Goal: Task Accomplishment & Management: Use online tool/utility

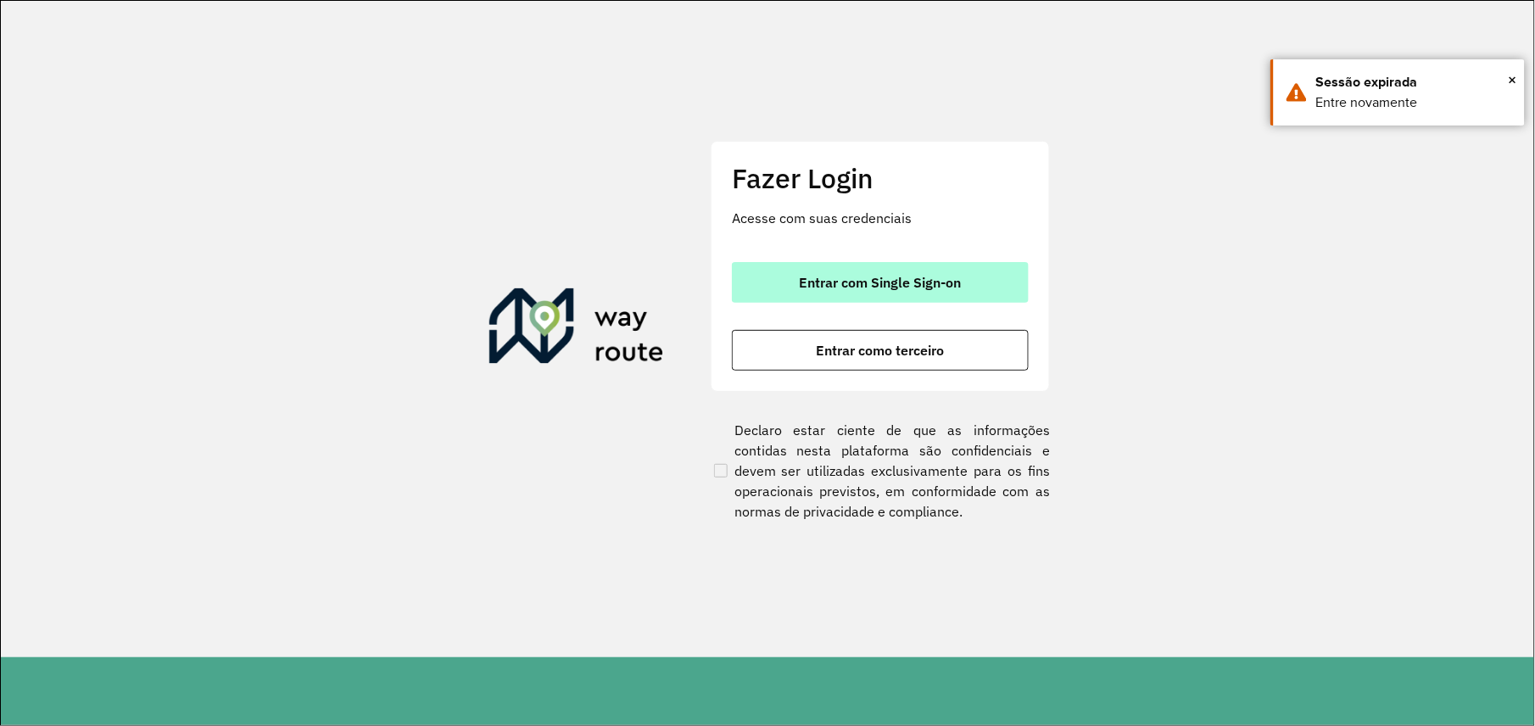
click at [974, 297] on button "Entrar com Single Sign-on" at bounding box center [880, 282] width 297 height 41
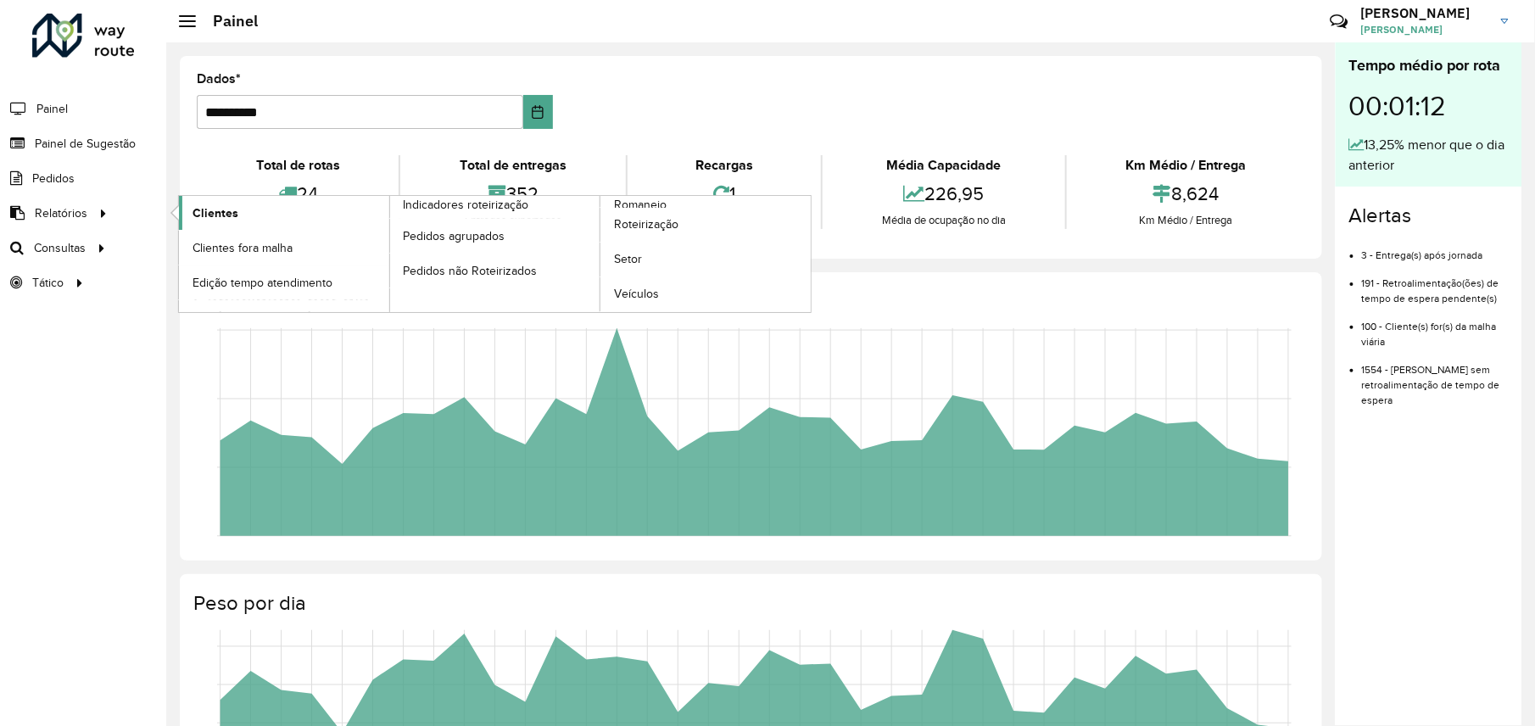
click at [210, 212] on span "Clientes" at bounding box center [215, 213] width 46 height 18
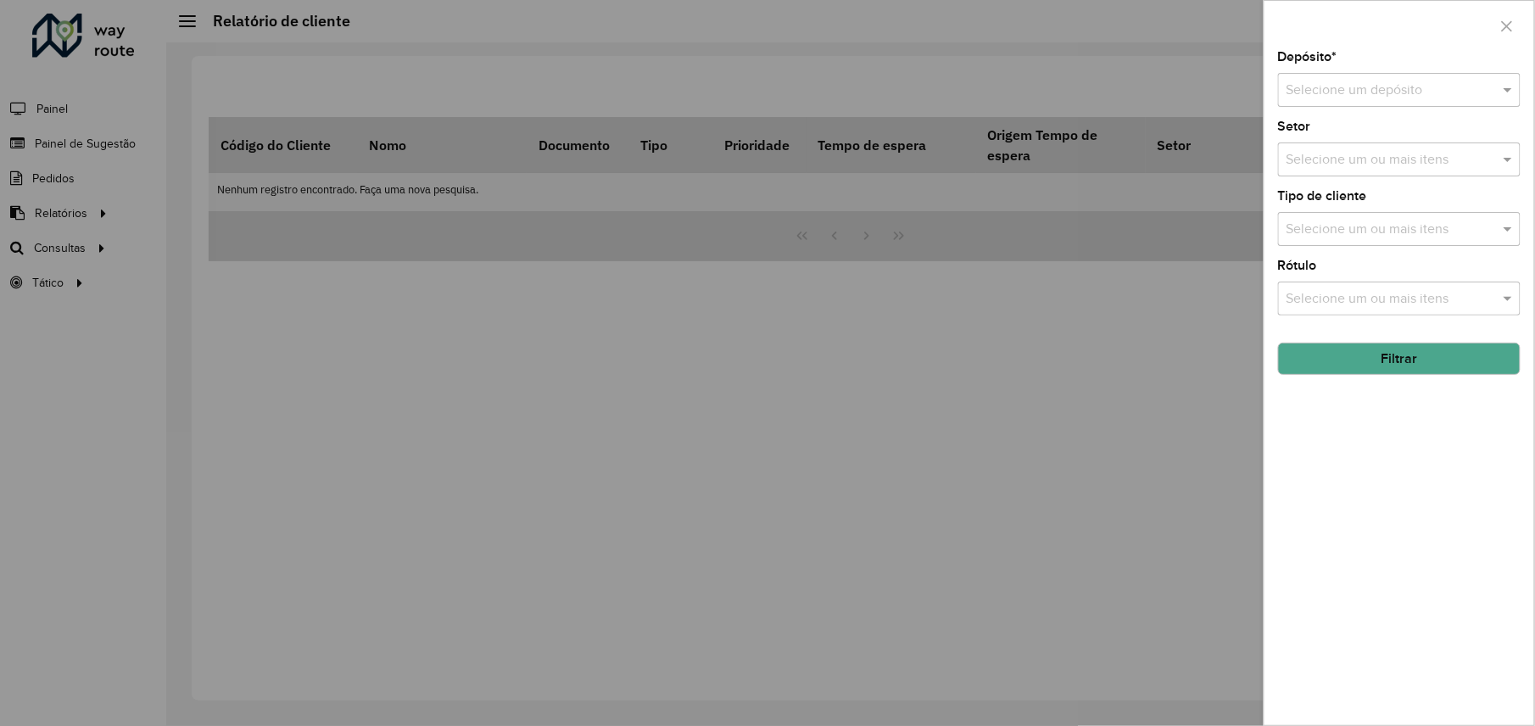
click at [76, 215] on div at bounding box center [767, 363] width 1535 height 726
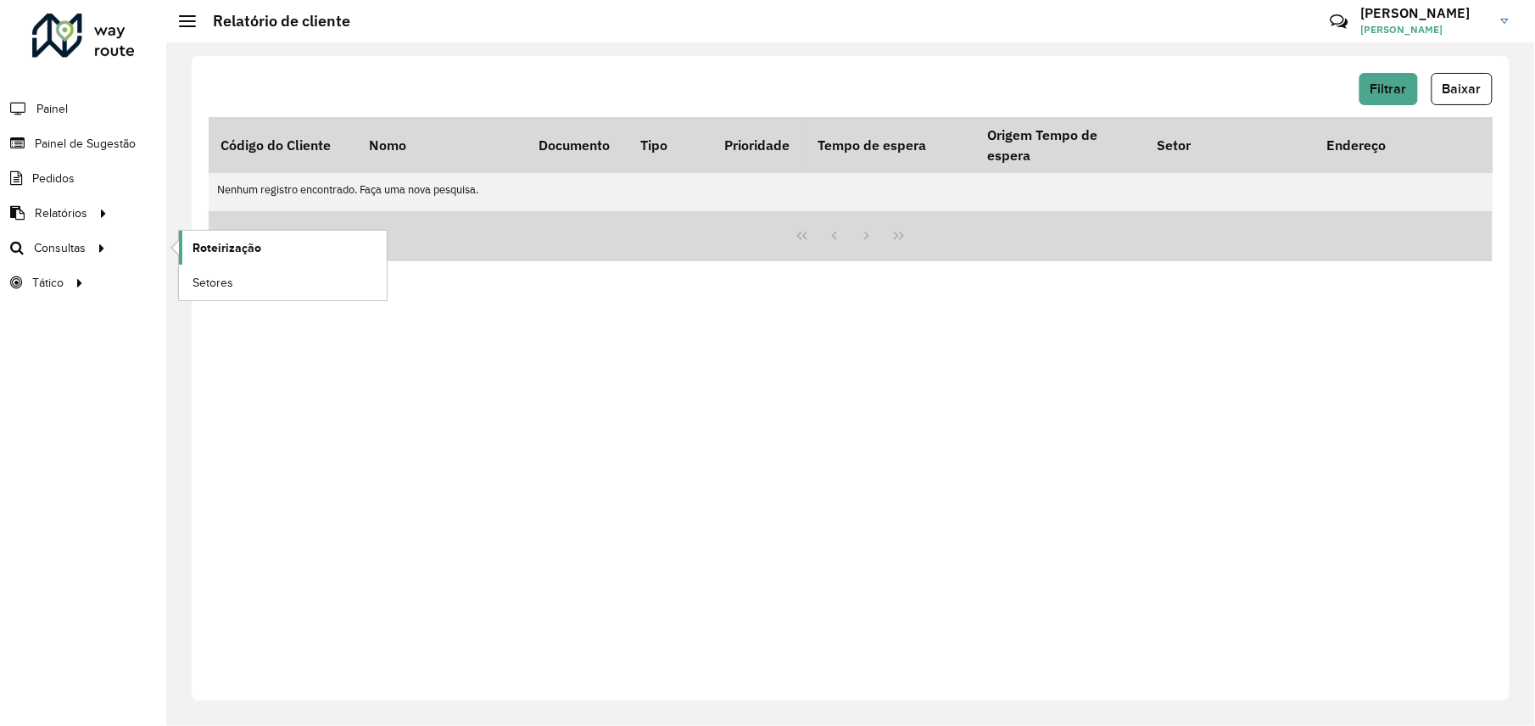
click at [220, 251] on span "Roteirização" at bounding box center [226, 248] width 69 height 18
click at [439, 527] on div "Filtrar Baixar Código do Cliente Nomo Documento Tipo Prioridade Tempo de espera…" at bounding box center [851, 378] width 1318 height 644
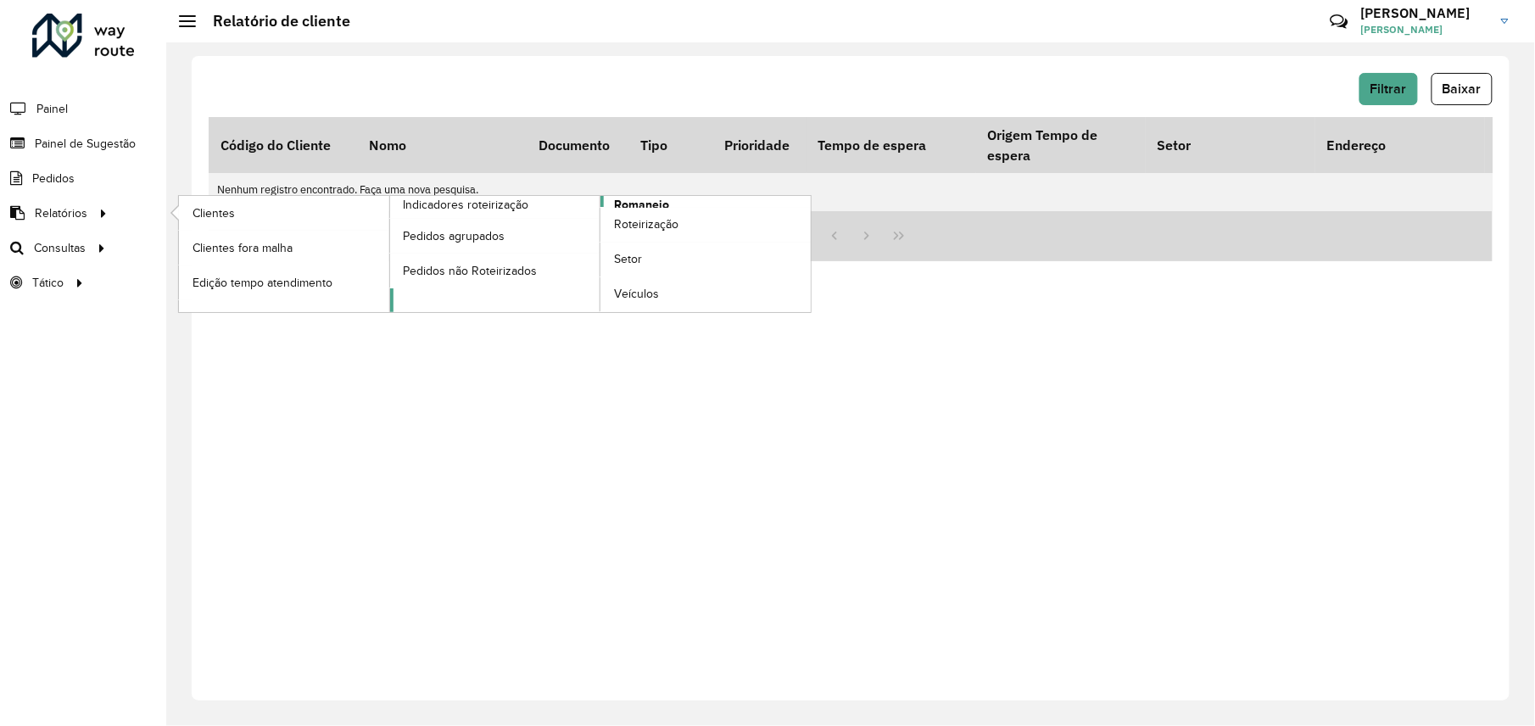
click at [659, 198] on span "Romaneio" at bounding box center [641, 205] width 55 height 18
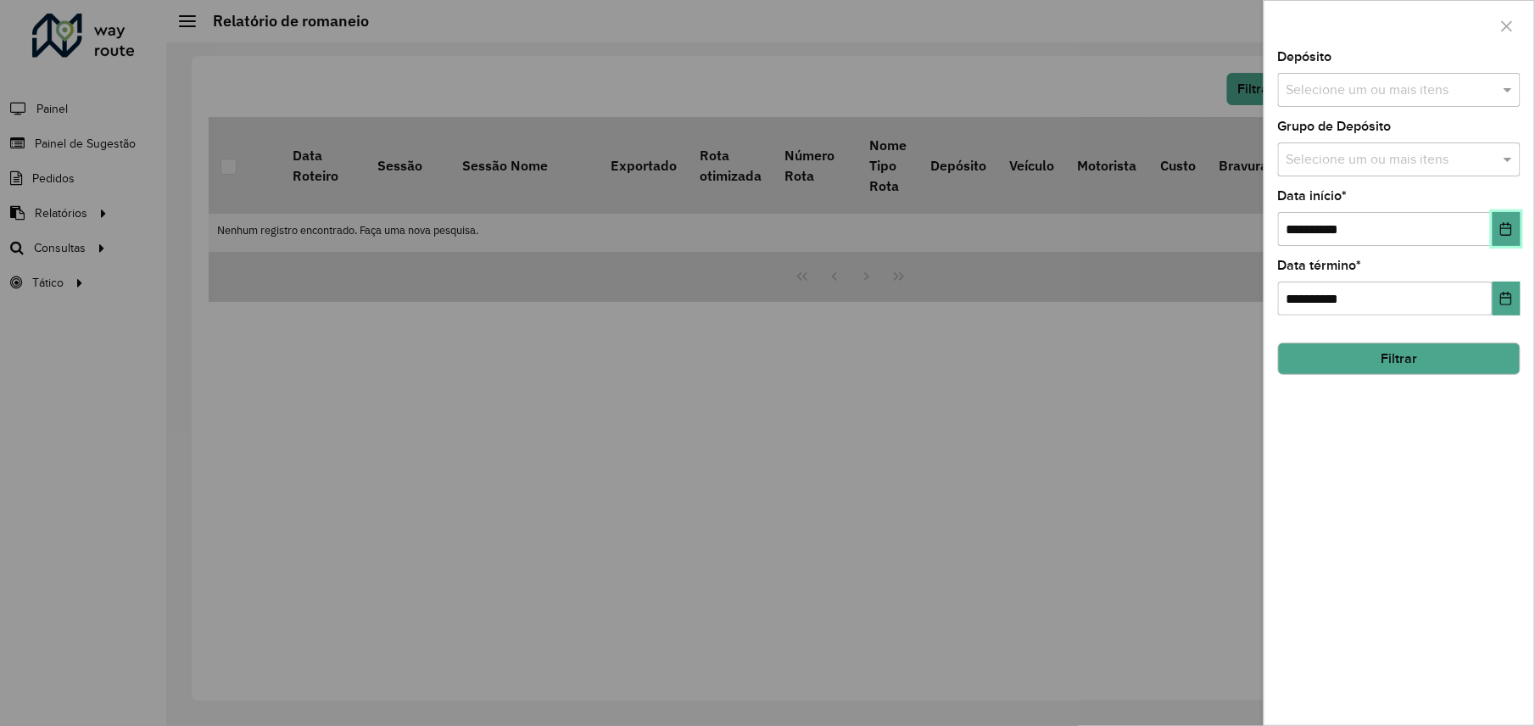
click at [1513, 234] on icon "Escolha a data" at bounding box center [1506, 229] width 14 height 14
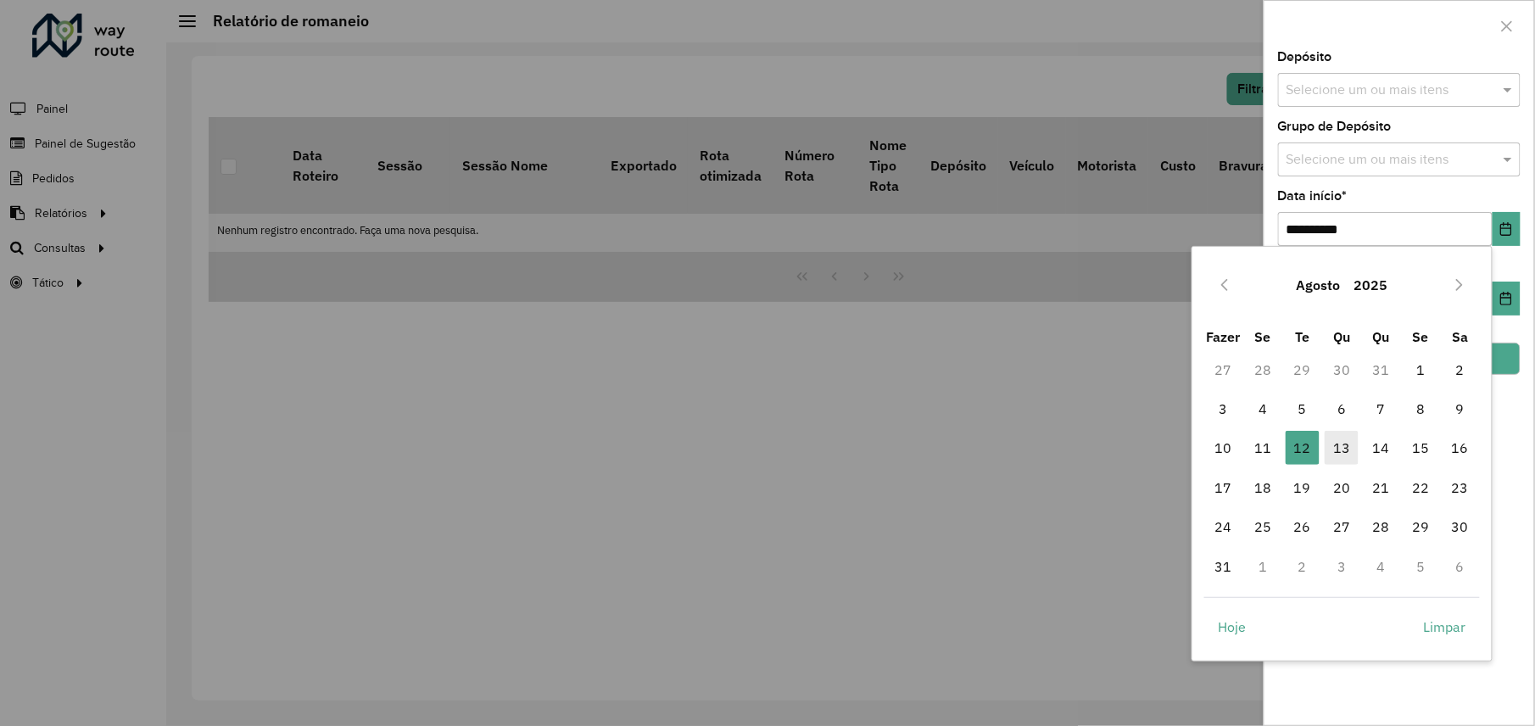
click at [1344, 444] on font "13" at bounding box center [1341, 448] width 17 height 20
type input "**********"
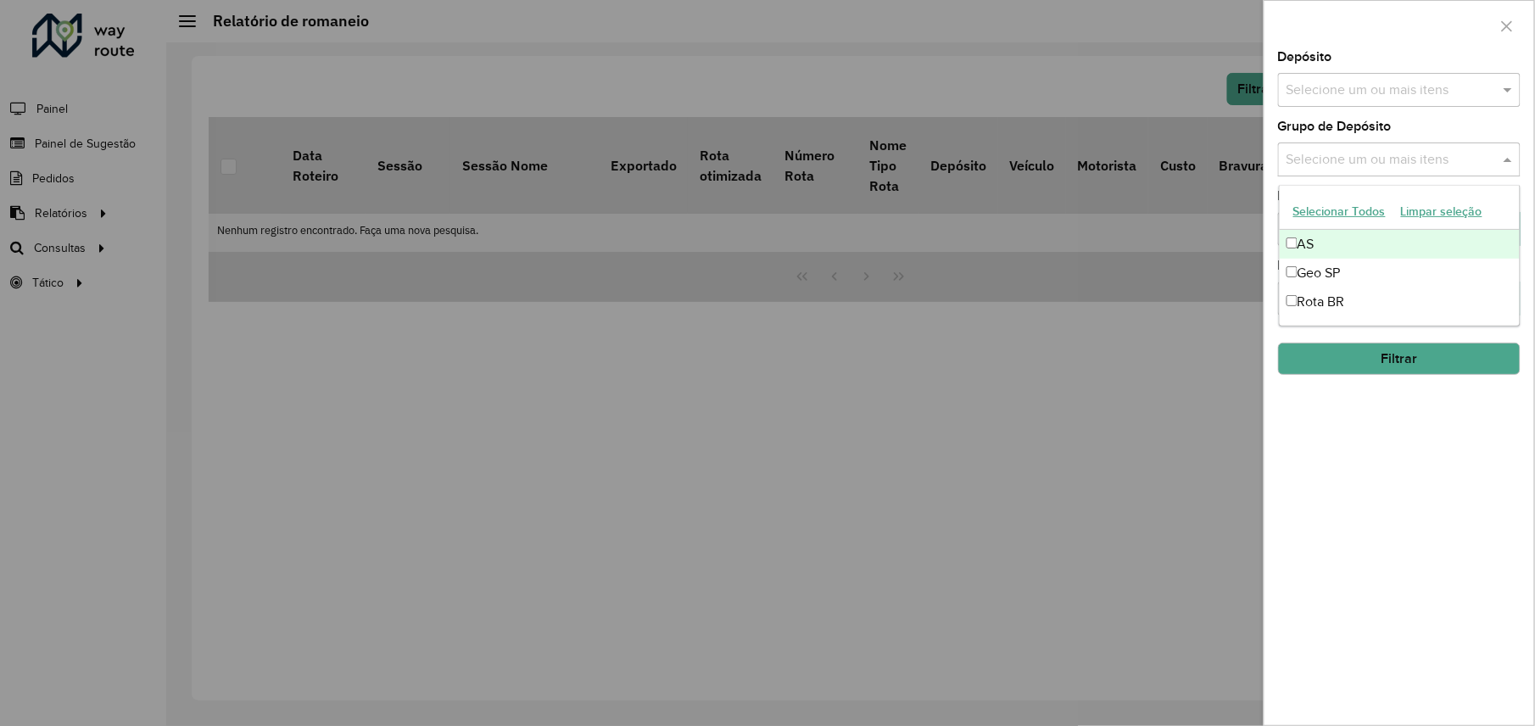
click at [1412, 153] on input "text" at bounding box center [1390, 160] width 217 height 20
click at [1337, 275] on font "Geo SP" at bounding box center [1318, 272] width 43 height 14
click at [1378, 88] on input "text" at bounding box center [1390, 91] width 217 height 20
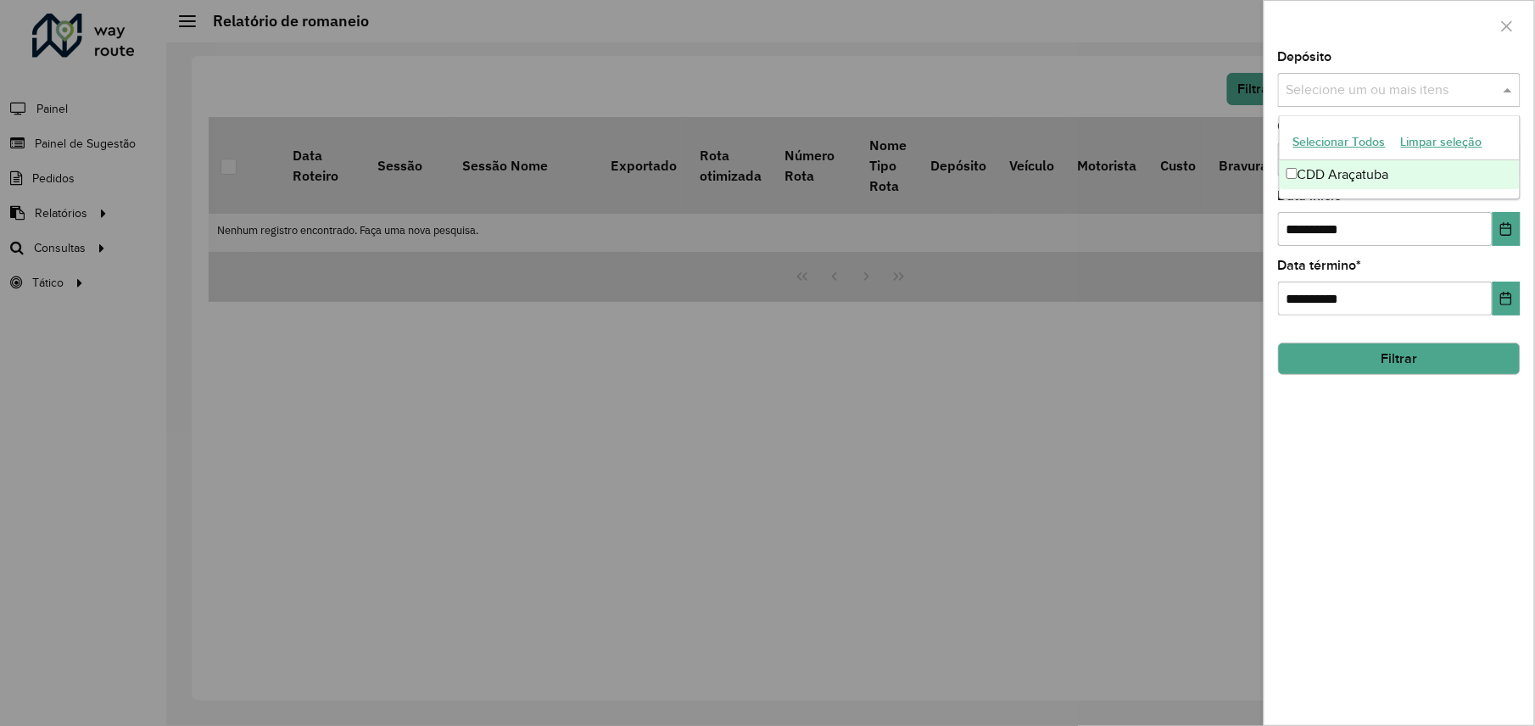
click at [1375, 92] on input "text" at bounding box center [1390, 91] width 217 height 20
click at [1301, 177] on font "CDD Araçatuba" at bounding box center [1343, 174] width 92 height 14
click at [1358, 361] on button "Filtrar" at bounding box center [1399, 359] width 243 height 32
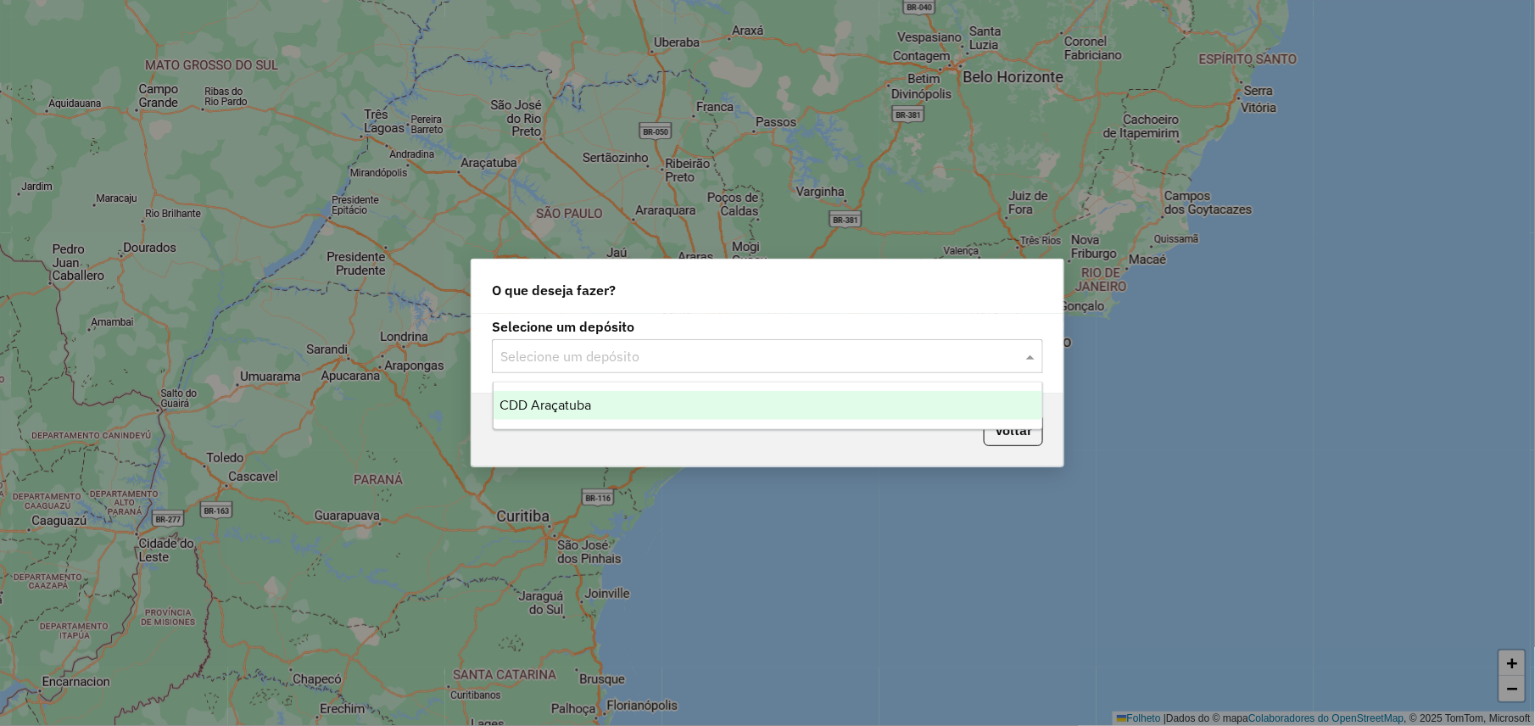
click at [689, 358] on input "text" at bounding box center [750, 357] width 500 height 20
click at [570, 405] on span "CDD Araçatuba" at bounding box center [546, 405] width 92 height 14
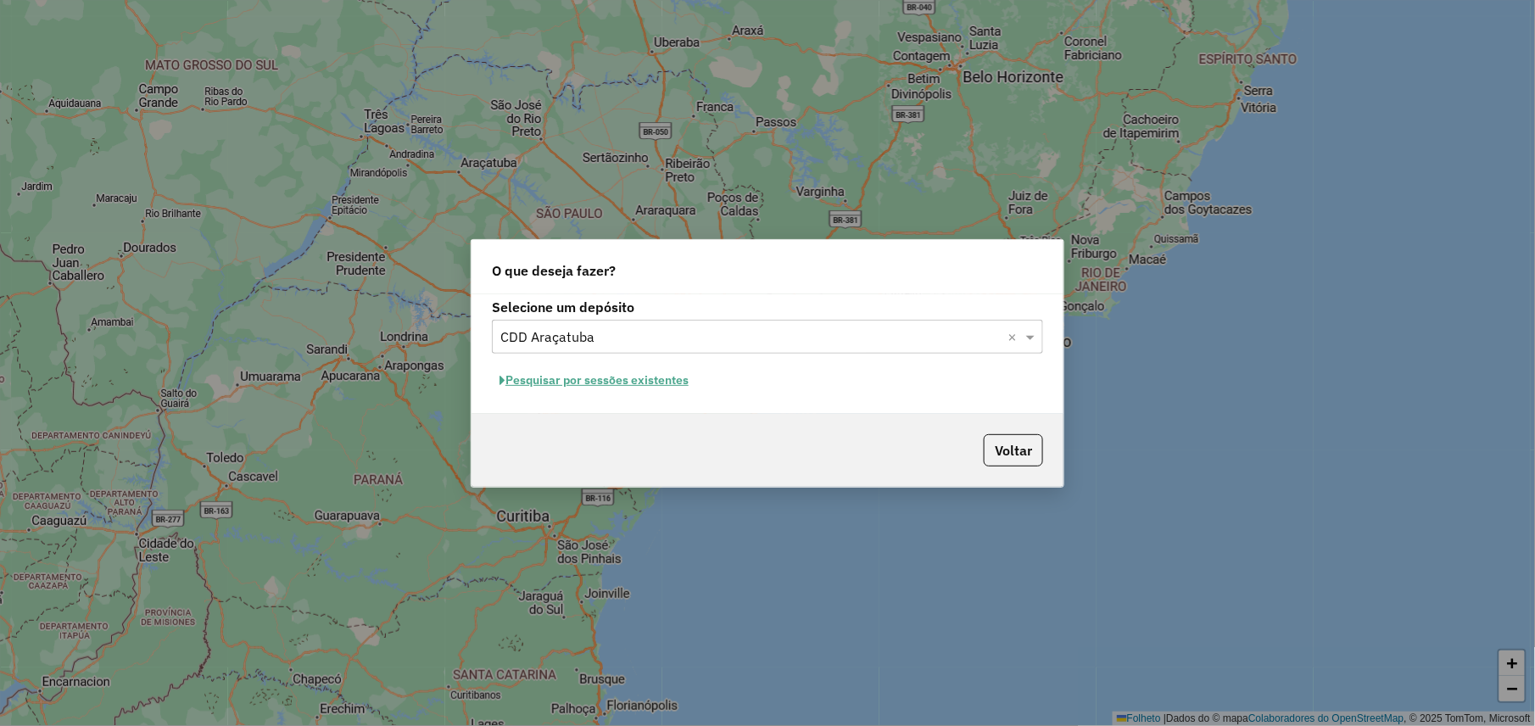
click at [592, 384] on font "Pesquisar por sessões existentes" at bounding box center [596, 379] width 183 height 15
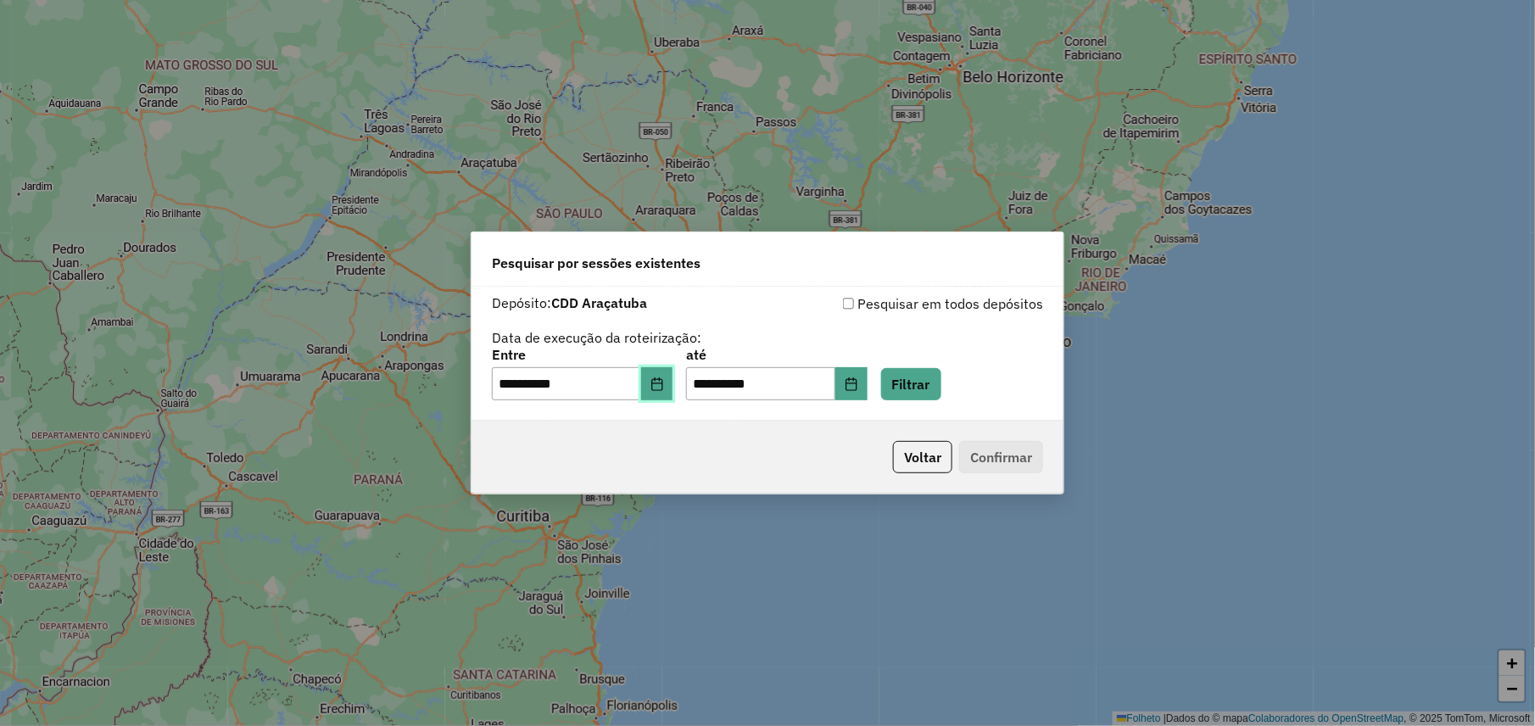
click at [662, 383] on icon "Escolha a data" at bounding box center [656, 384] width 11 height 14
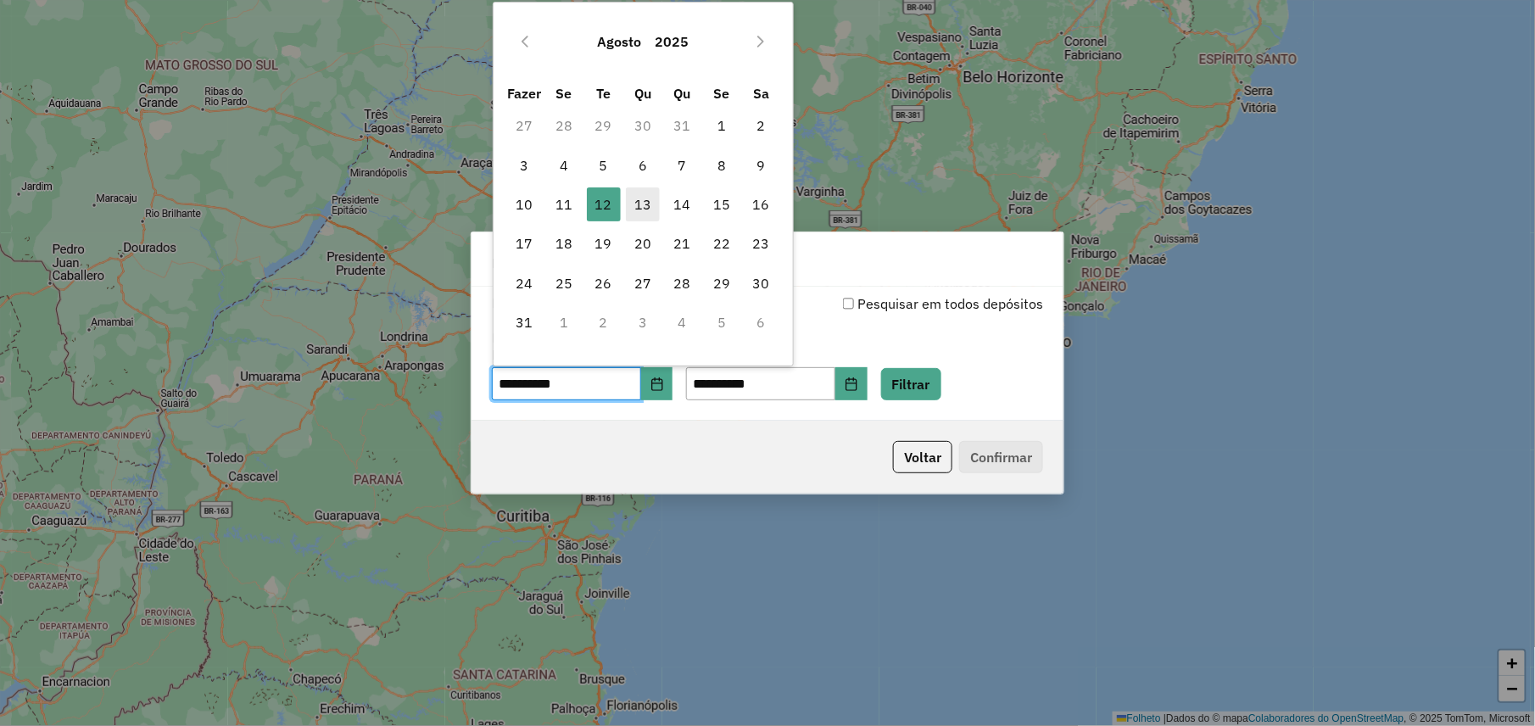
click at [642, 204] on font "13" at bounding box center [642, 204] width 17 height 20
type input "**********"
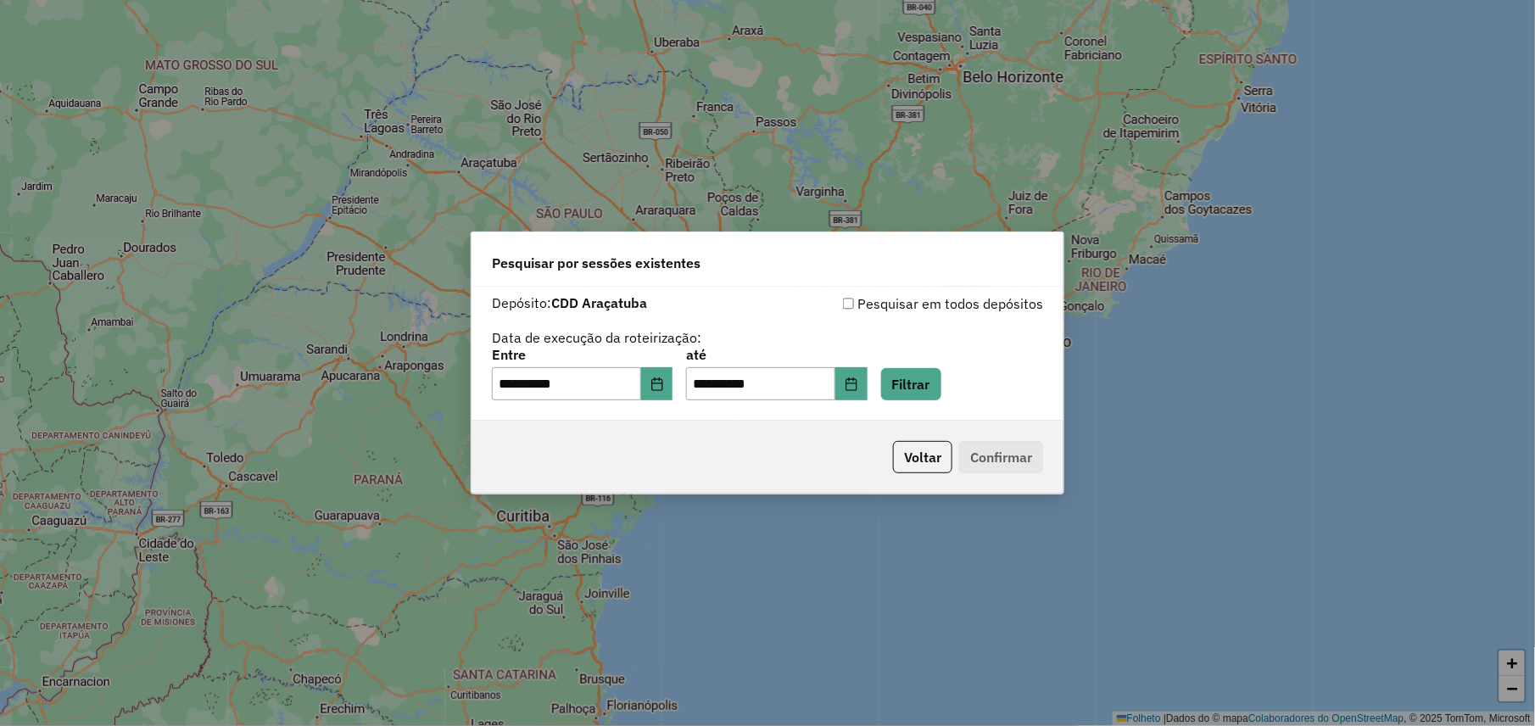
click at [903, 539] on div "**********" at bounding box center [767, 363] width 1535 height 726
click at [941, 381] on button "Filtrar" at bounding box center [911, 384] width 60 height 32
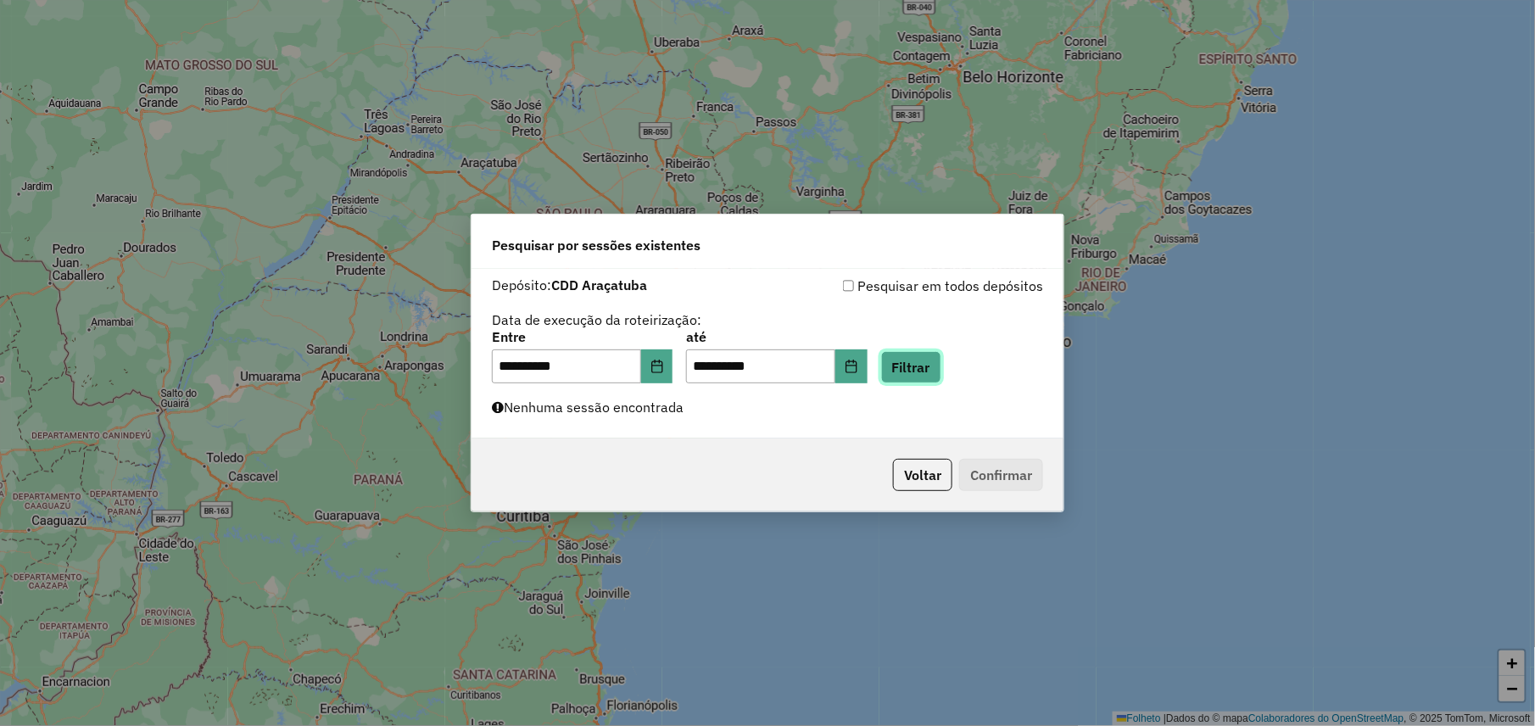
click at [935, 370] on button "Filtrar" at bounding box center [911, 367] width 60 height 32
click at [941, 365] on button "Filtrar" at bounding box center [911, 367] width 60 height 32
click at [936, 370] on button "Filtrar" at bounding box center [911, 367] width 60 height 32
click at [941, 368] on button "Filtrar" at bounding box center [911, 367] width 60 height 32
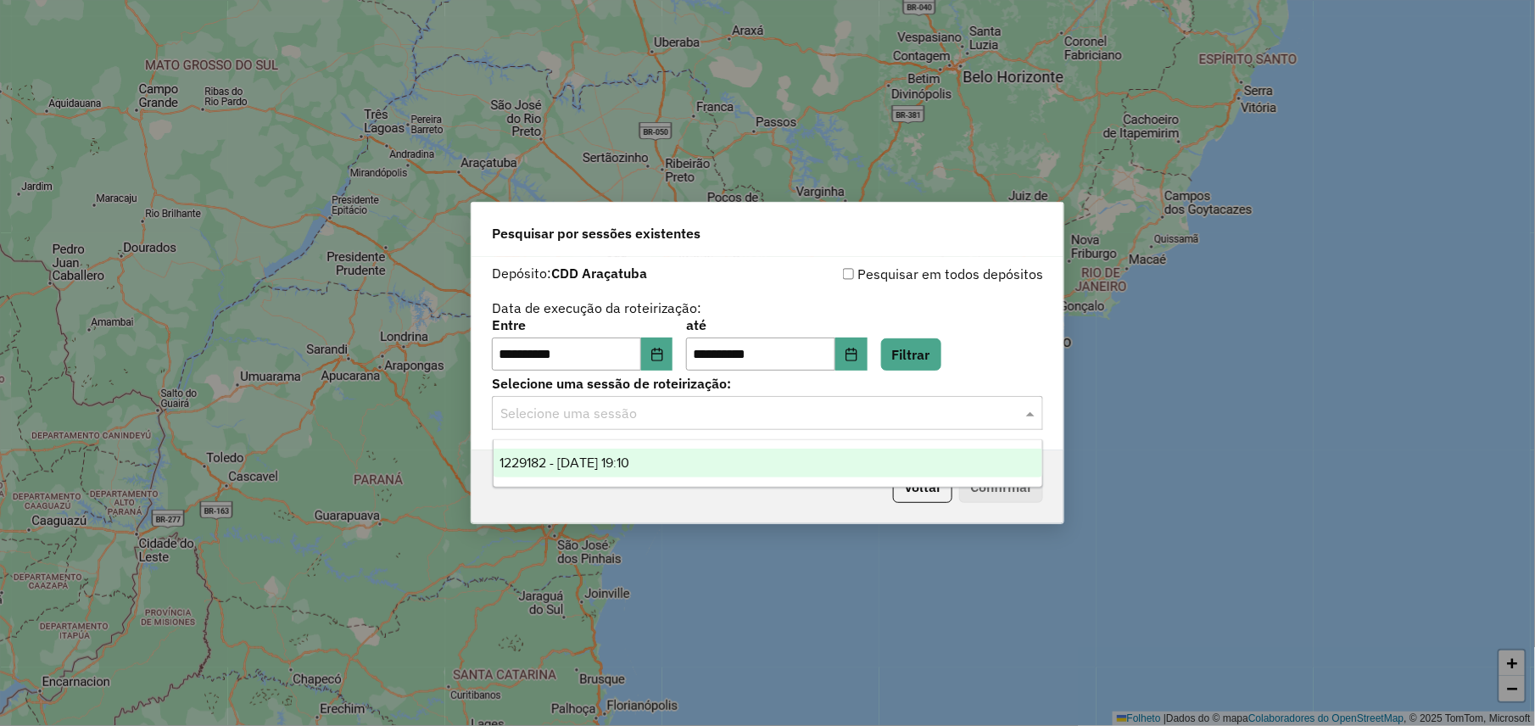
click at [829, 407] on input "text" at bounding box center [750, 414] width 500 height 20
click at [630, 466] on span "1229182 - 13/08/2025 19:10" at bounding box center [565, 462] width 130 height 14
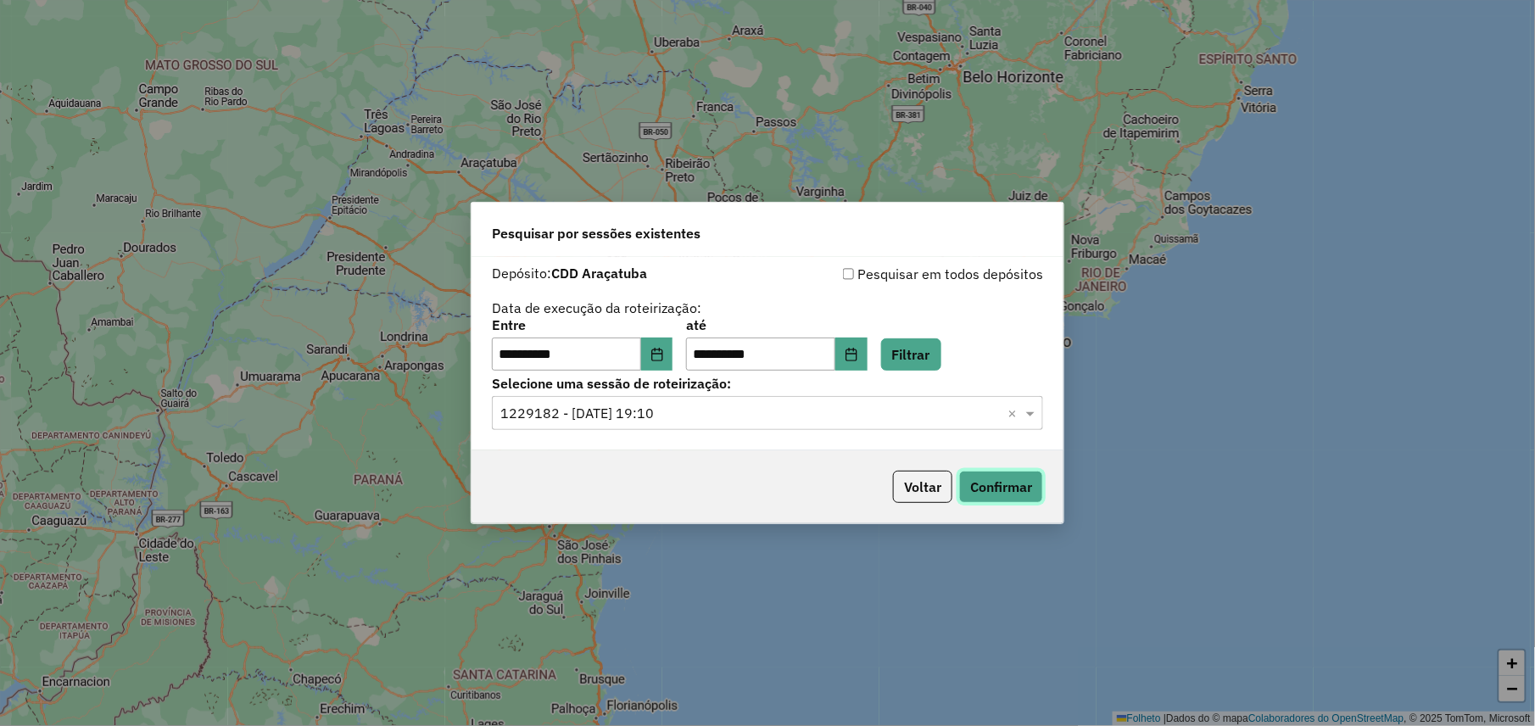
click at [989, 490] on button "Confirmar" at bounding box center [1001, 487] width 84 height 32
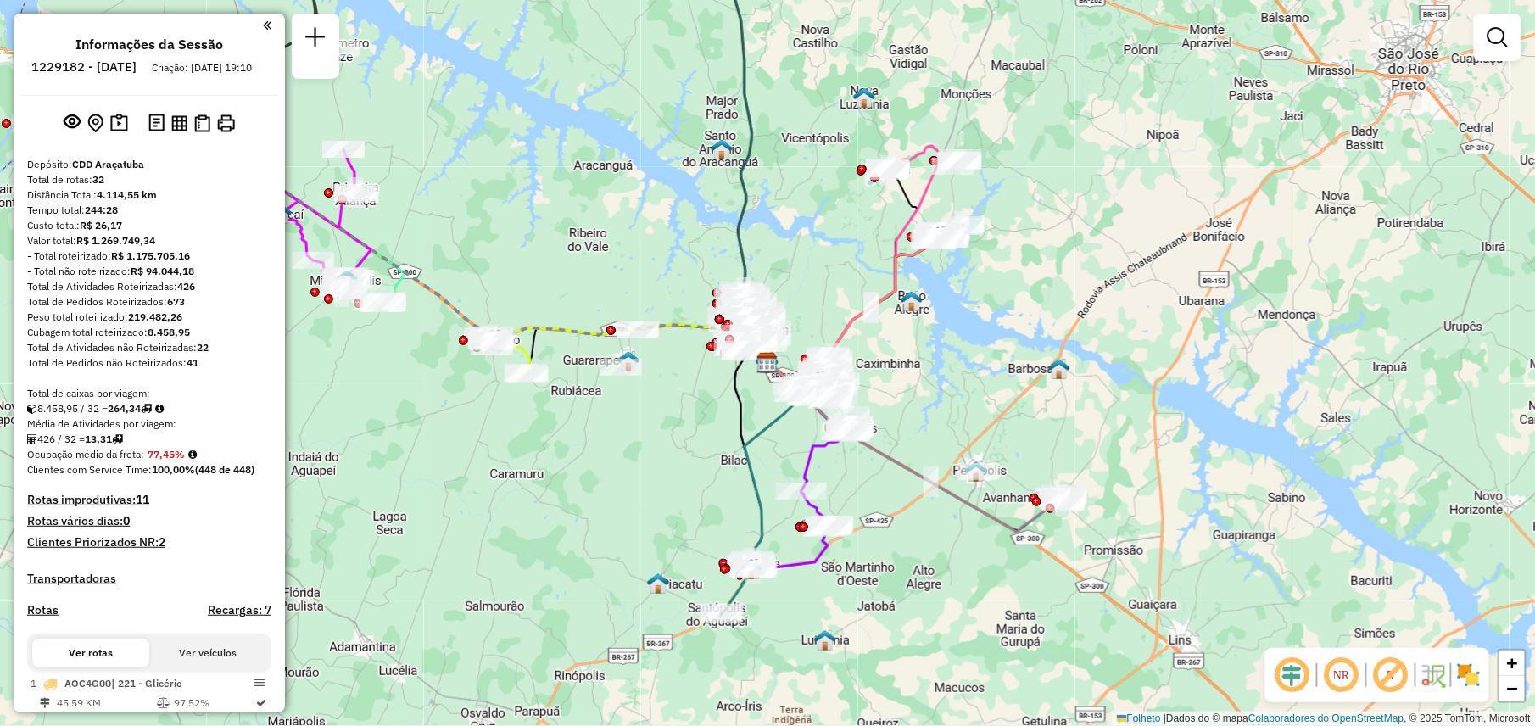
click at [1341, 675] on em at bounding box center [1341, 675] width 41 height 41
click at [194, 132] on img at bounding box center [202, 123] width 16 height 18
click at [177, 131] on img at bounding box center [179, 123] width 16 height 16
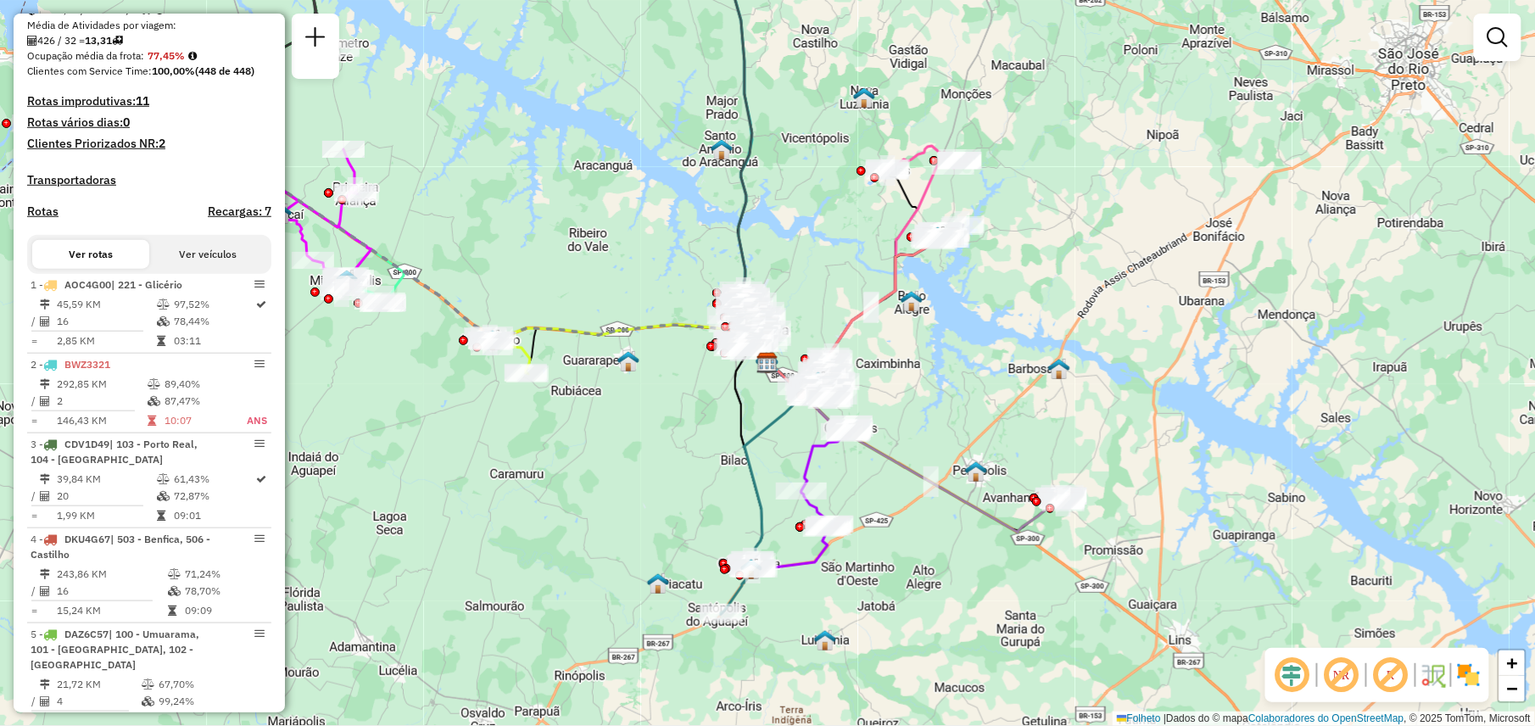
scroll to position [400, 0]
click at [197, 254] on button "Ver veículos" at bounding box center [207, 252] width 117 height 29
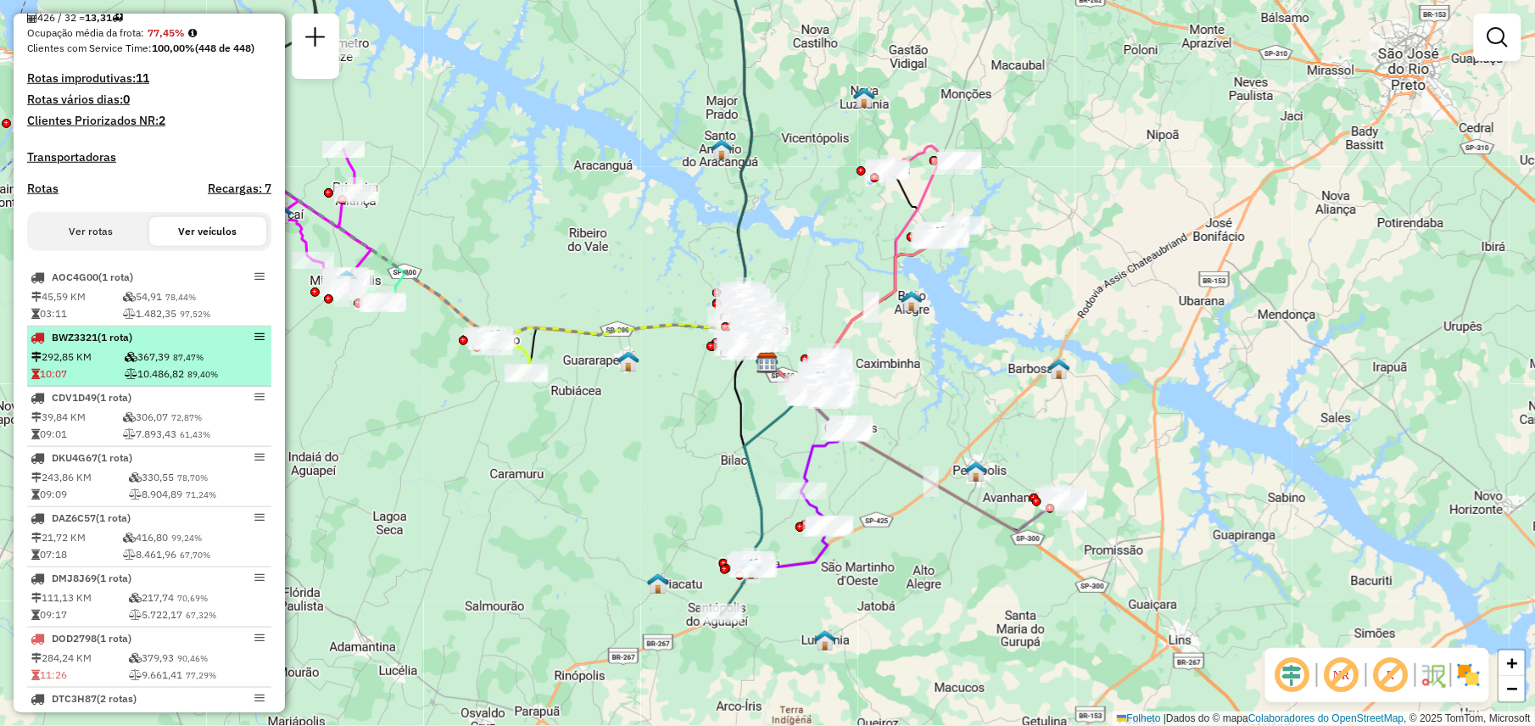
scroll to position [422, 0]
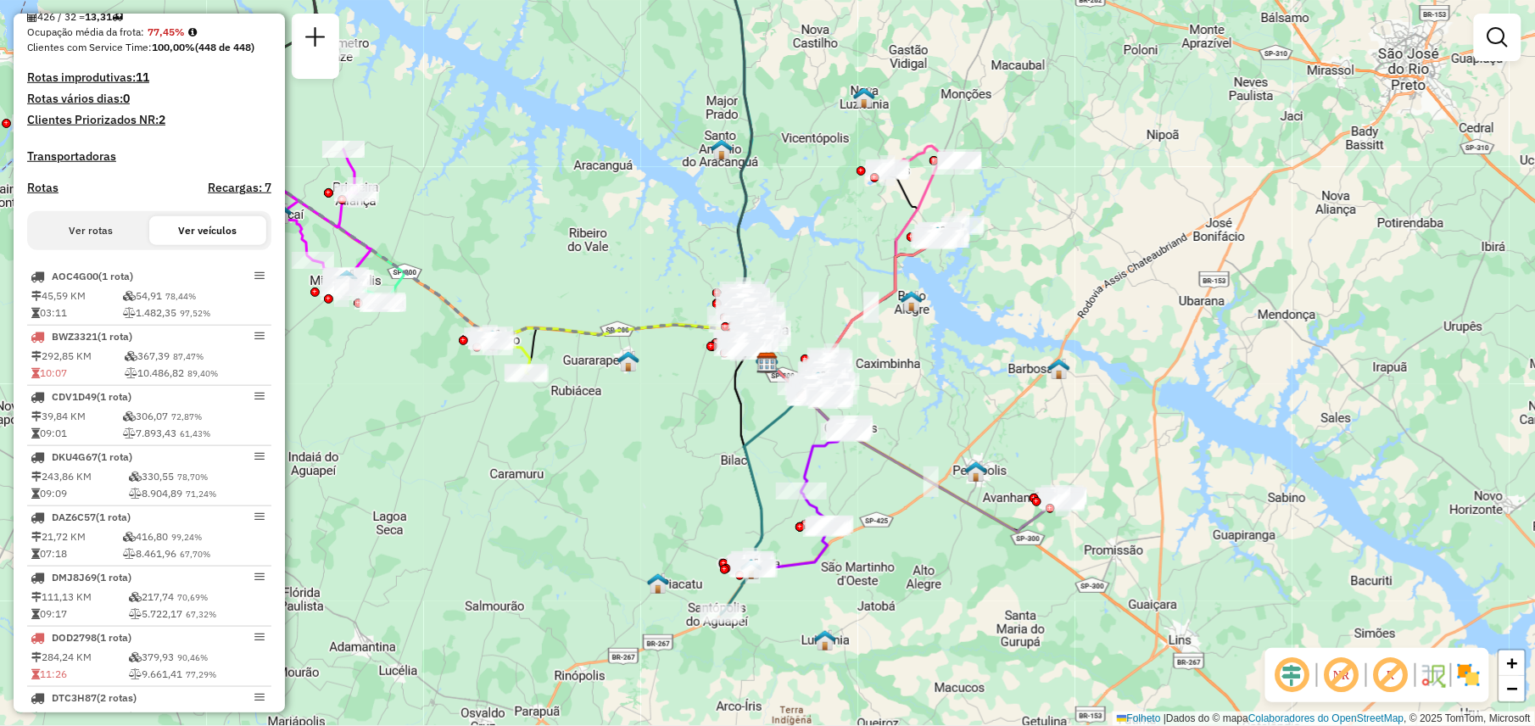
click at [106, 242] on button "Ver rotas" at bounding box center [90, 230] width 117 height 29
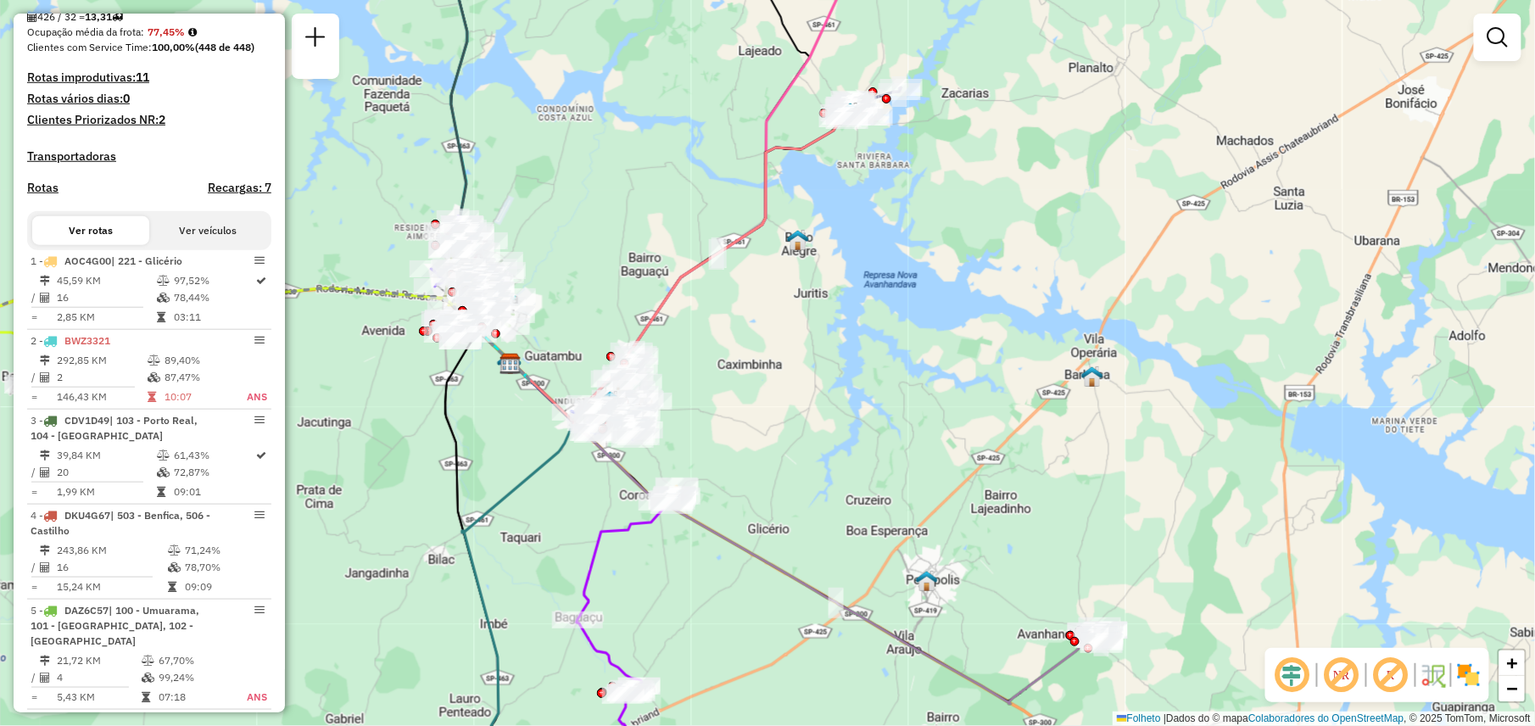
drag, startPoint x: 1102, startPoint y: 215, endPoint x: 768, endPoint y: 255, distance: 336.5
click at [768, 255] on div "Janela de atendimento Grade de atendimento Capacidade Transportadoras Veículos …" at bounding box center [767, 363] width 1535 height 726
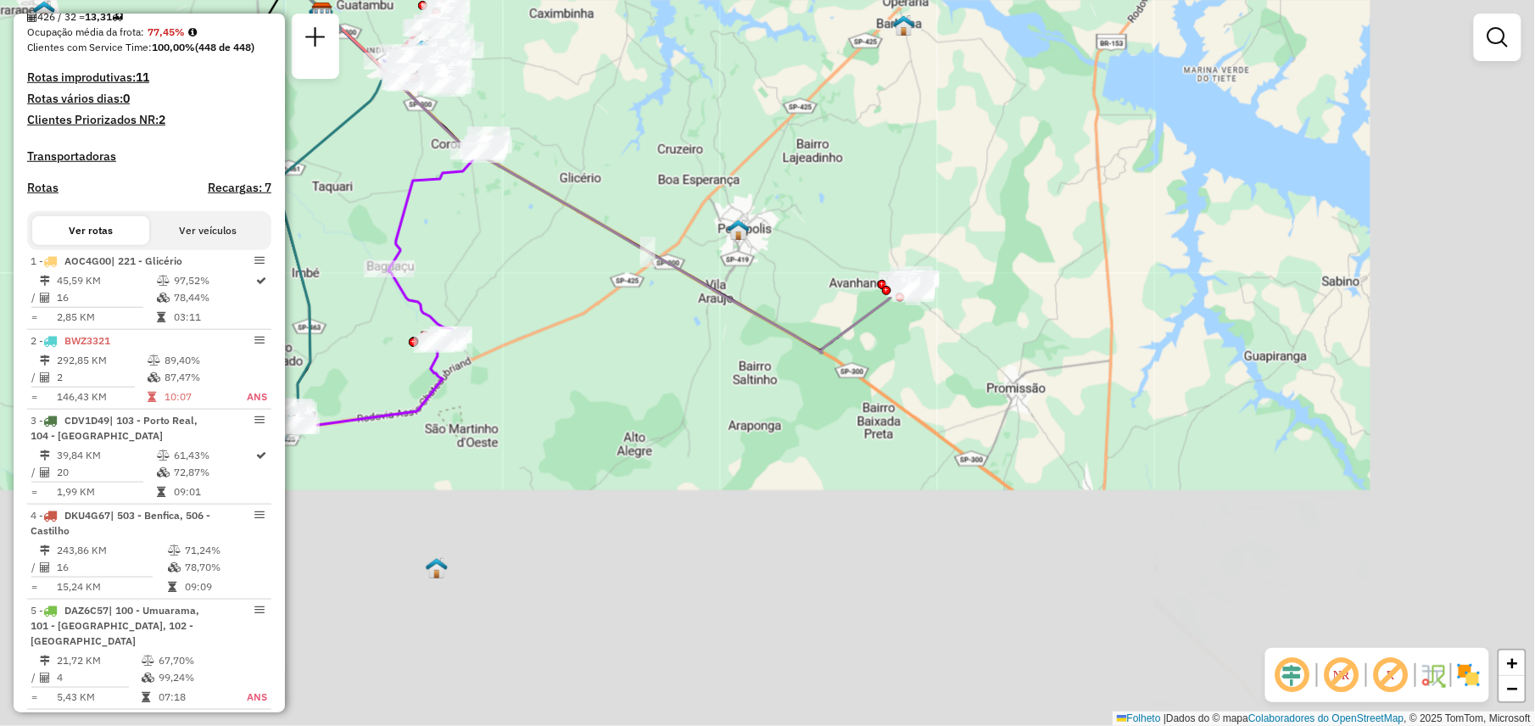
drag, startPoint x: 845, startPoint y: 340, endPoint x: 653, endPoint y: -14, distance: 402.6
click at [653, 0] on html "Aguarde... Pop-up bloqueado! Seu navegador bloqueou automáticamente a abertura …" at bounding box center [767, 363] width 1535 height 726
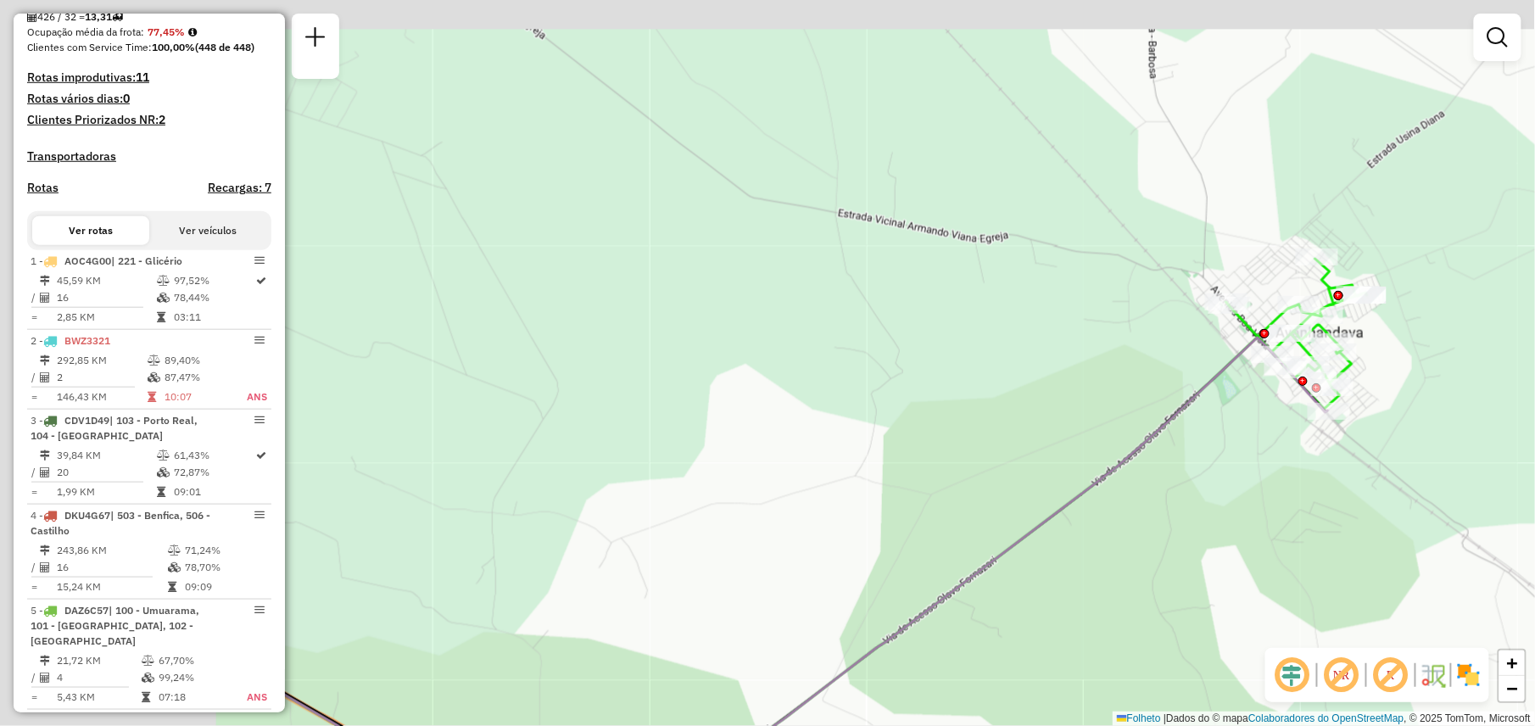
drag, startPoint x: 955, startPoint y: 435, endPoint x: 1416, endPoint y: 530, distance: 471.0
click at [1416, 530] on div "Rota 8 - Plaça DTC3H87 81105887 - CARLOS VINICIUS DE F Janela de atendimento Gr…" at bounding box center [767, 363] width 1535 height 726
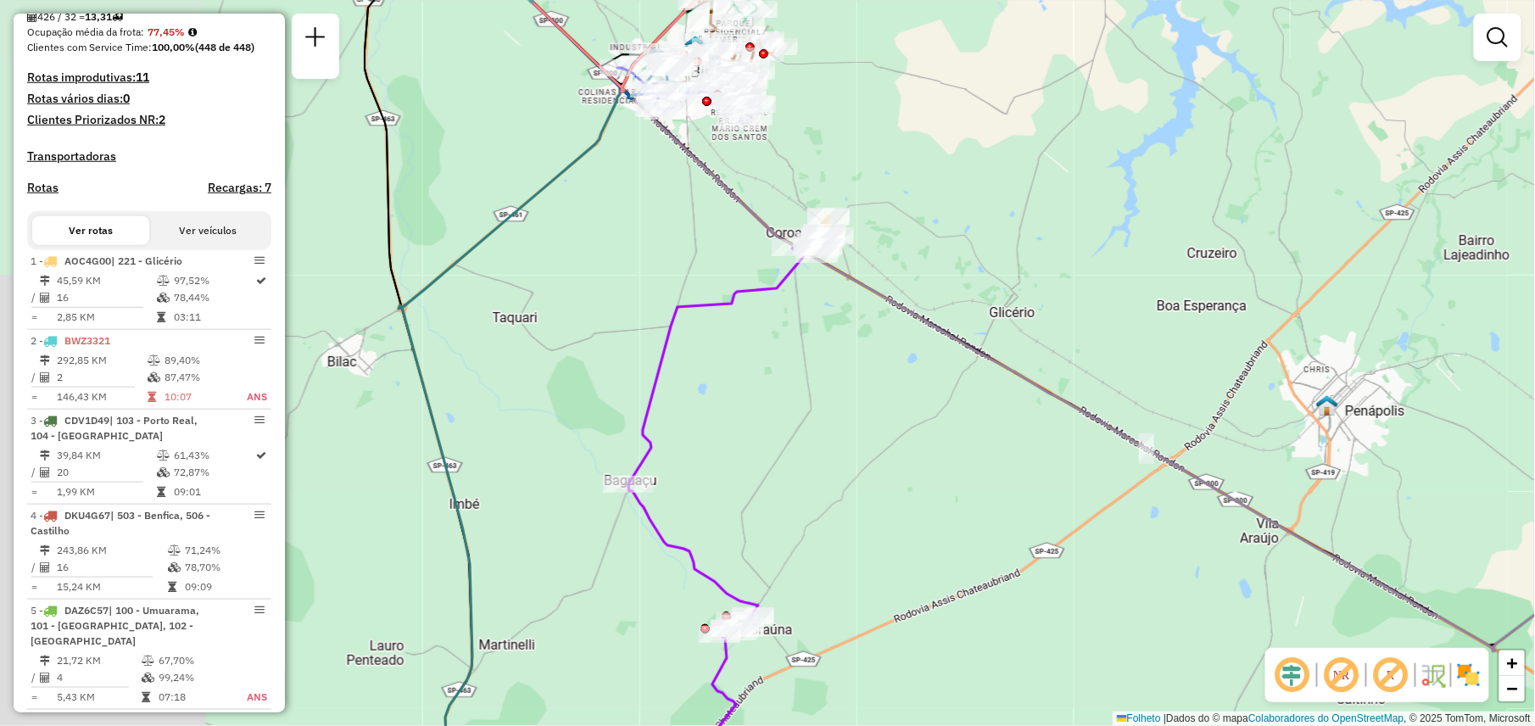
drag, startPoint x: 970, startPoint y: 429, endPoint x: 1231, endPoint y: 458, distance: 262.8
click at [1231, 458] on div "Rota 8 - Plaça DTC3H87 81105887 - CARLOS VINICIUS DE F Janela de atendimento Gr…" at bounding box center [767, 363] width 1535 height 726
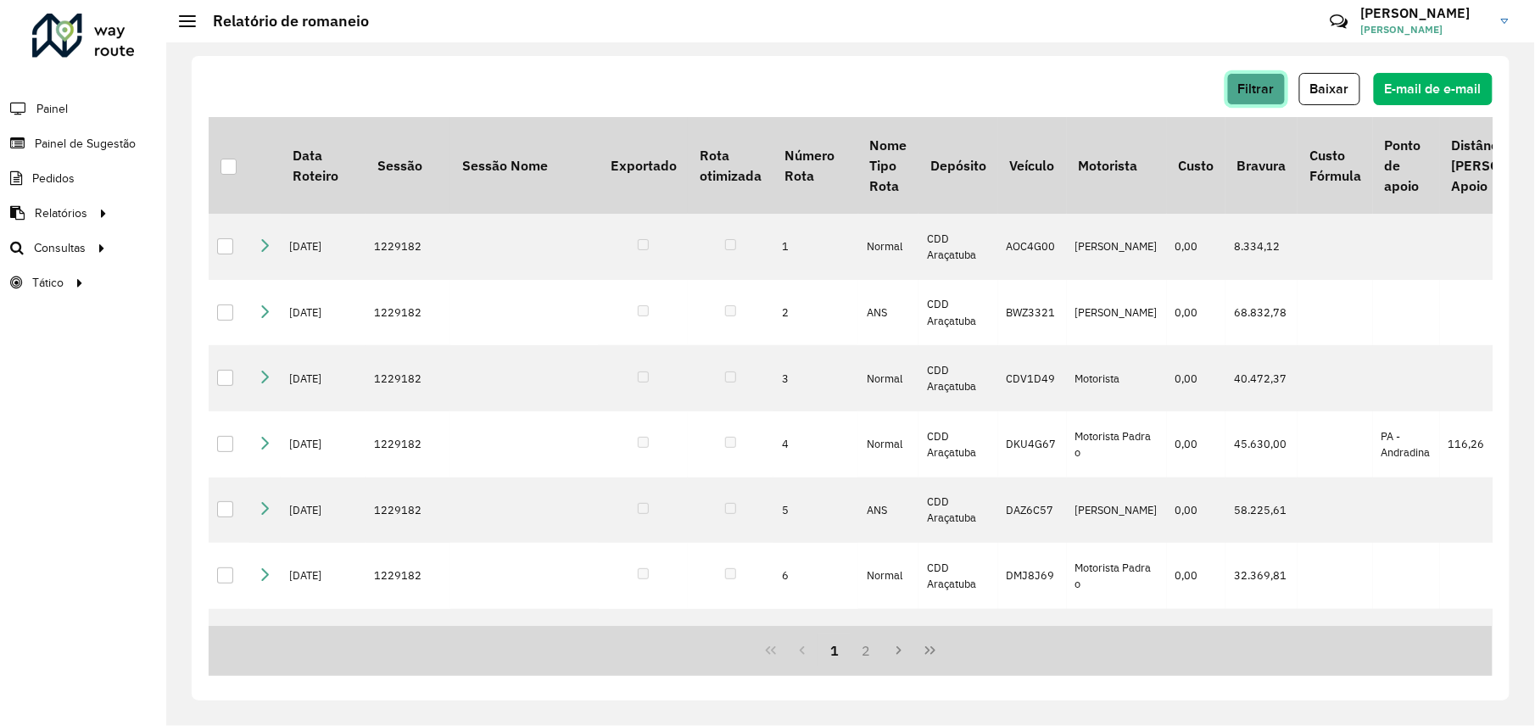
click at [1260, 90] on span "Filtrar" at bounding box center [1256, 88] width 36 height 14
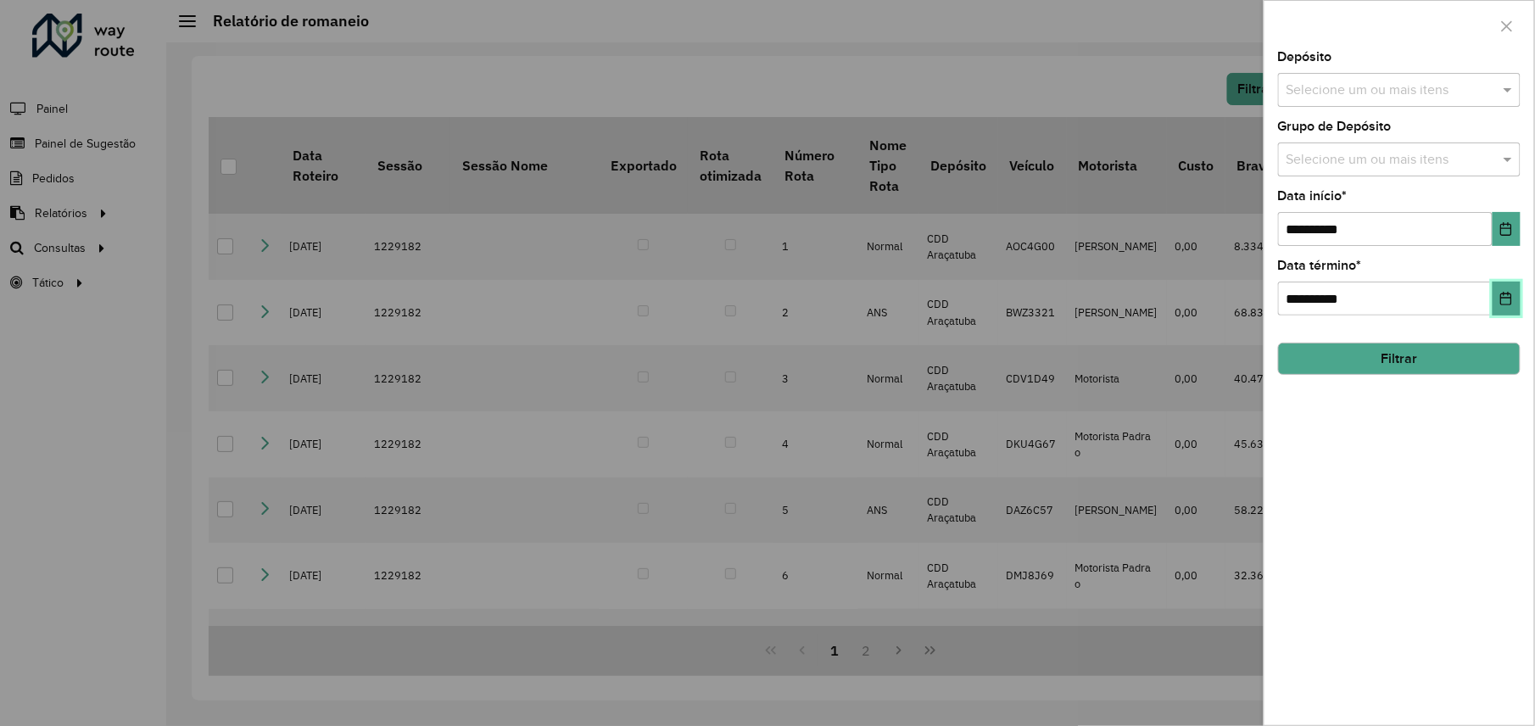
click at [1510, 296] on icon "Escolha a data" at bounding box center [1506, 299] width 14 height 14
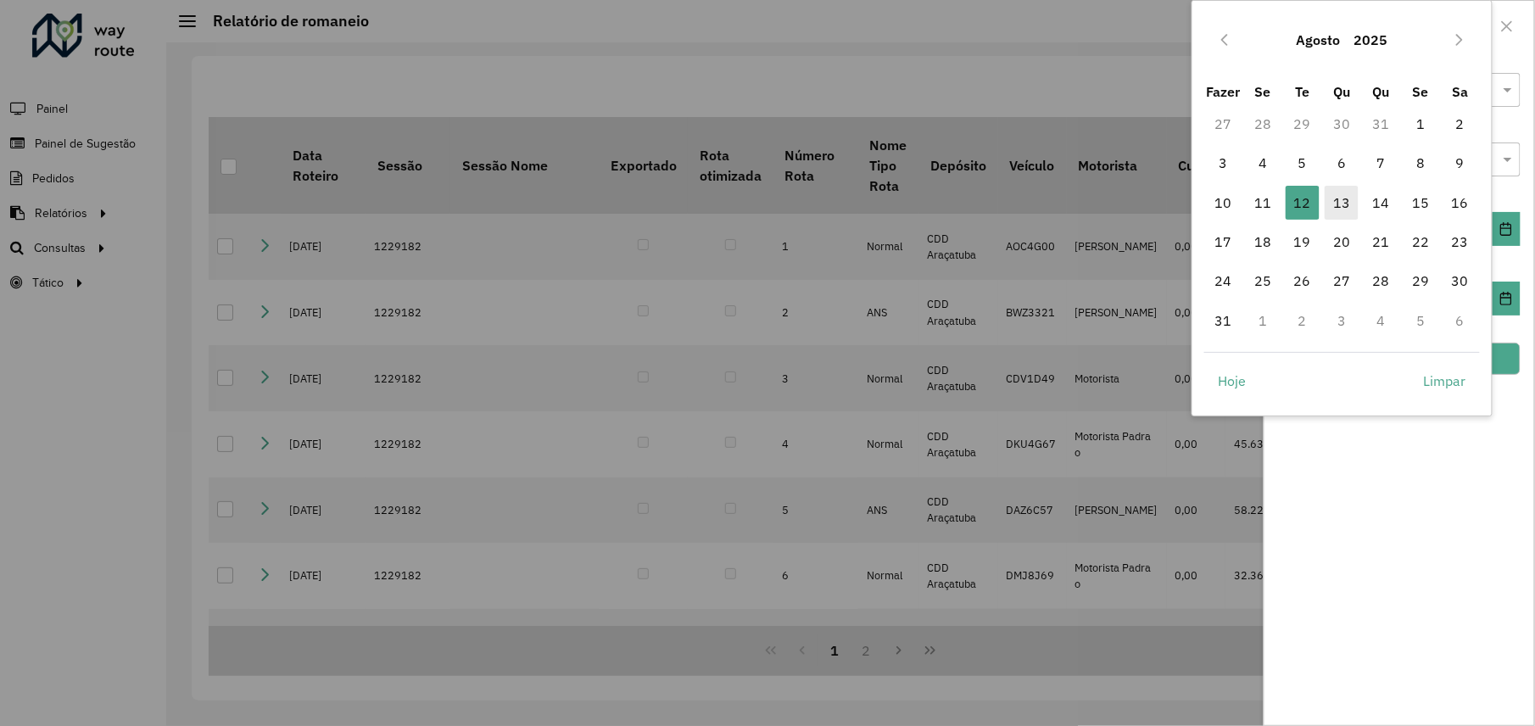
click at [1345, 194] on font "13" at bounding box center [1341, 202] width 17 height 20
type input "**********"
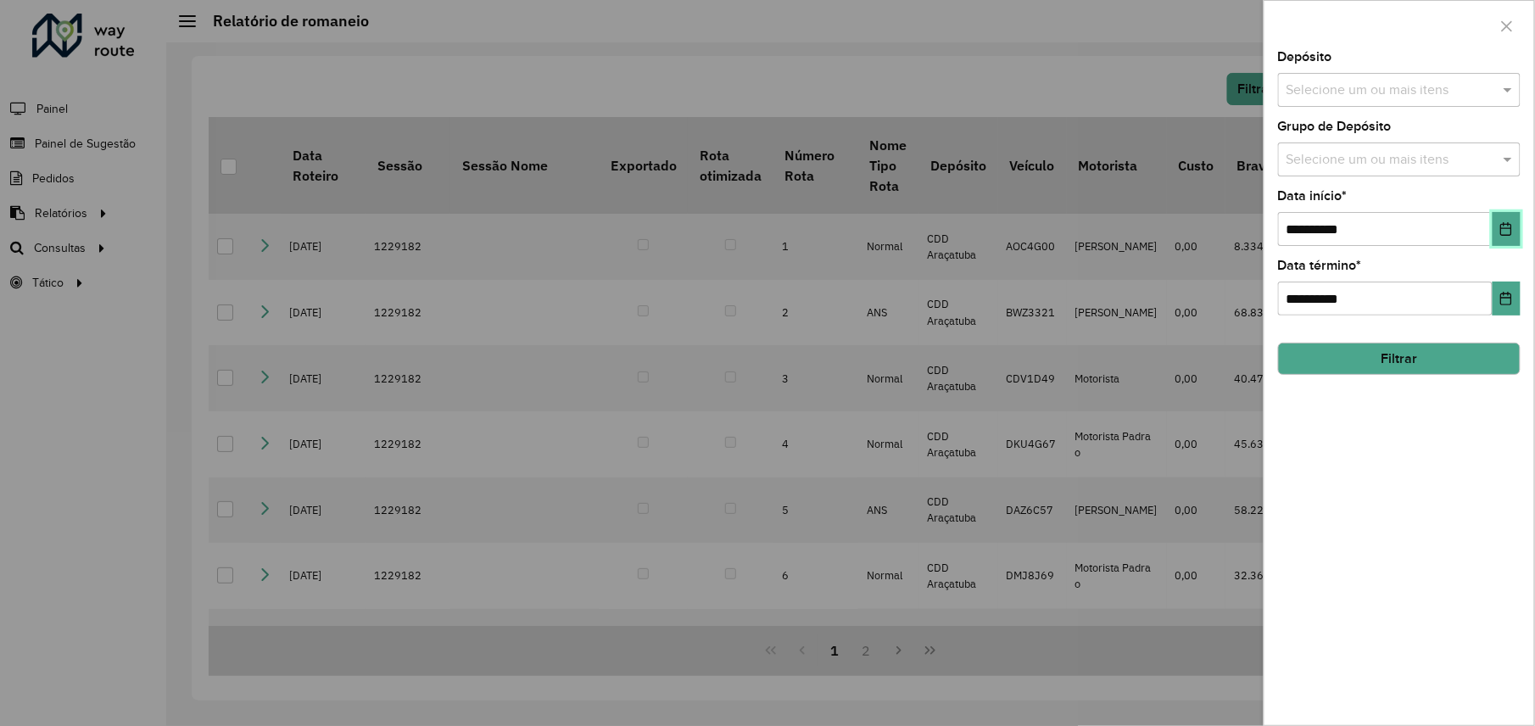
click at [1511, 231] on icon "Escolha a data" at bounding box center [1506, 229] width 11 height 14
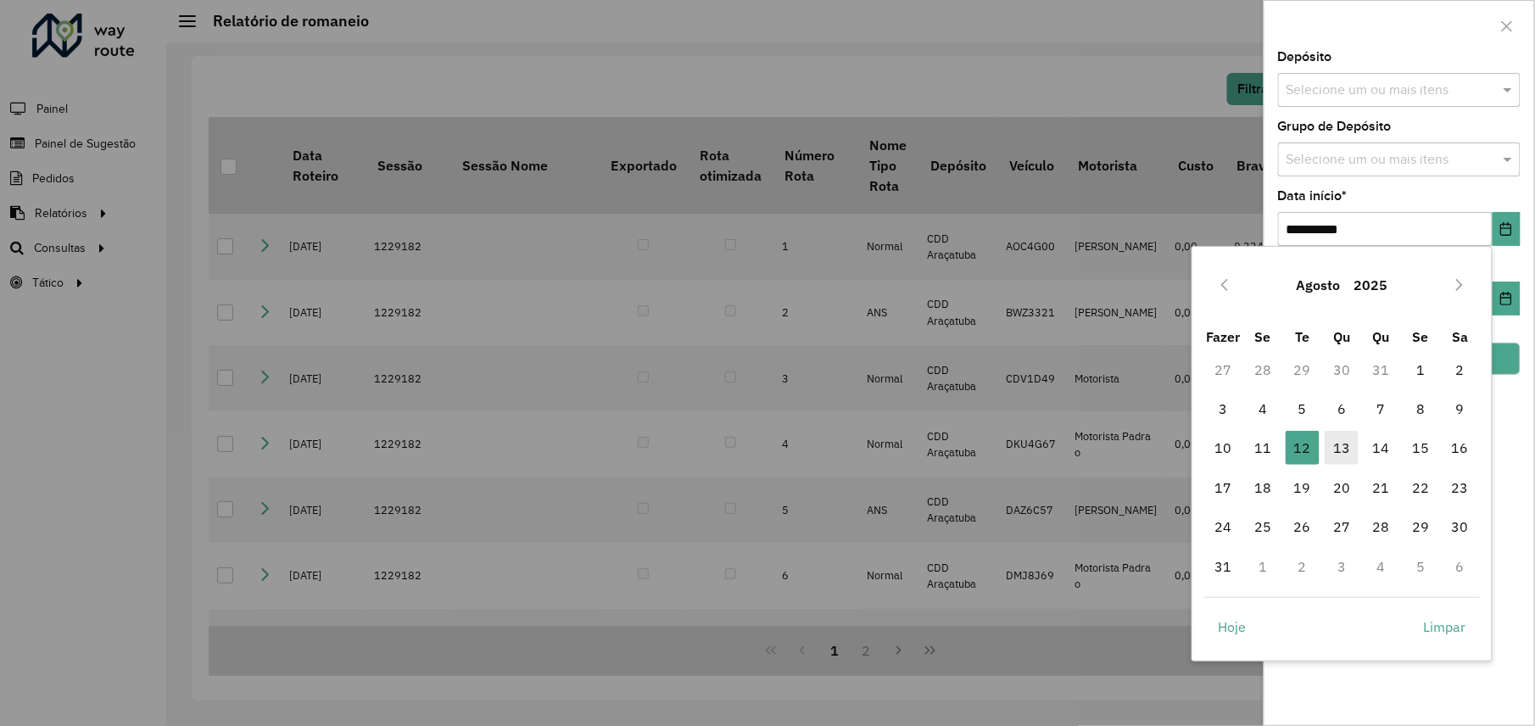
click at [1341, 444] on font "13" at bounding box center [1341, 448] width 17 height 20
type input "**********"
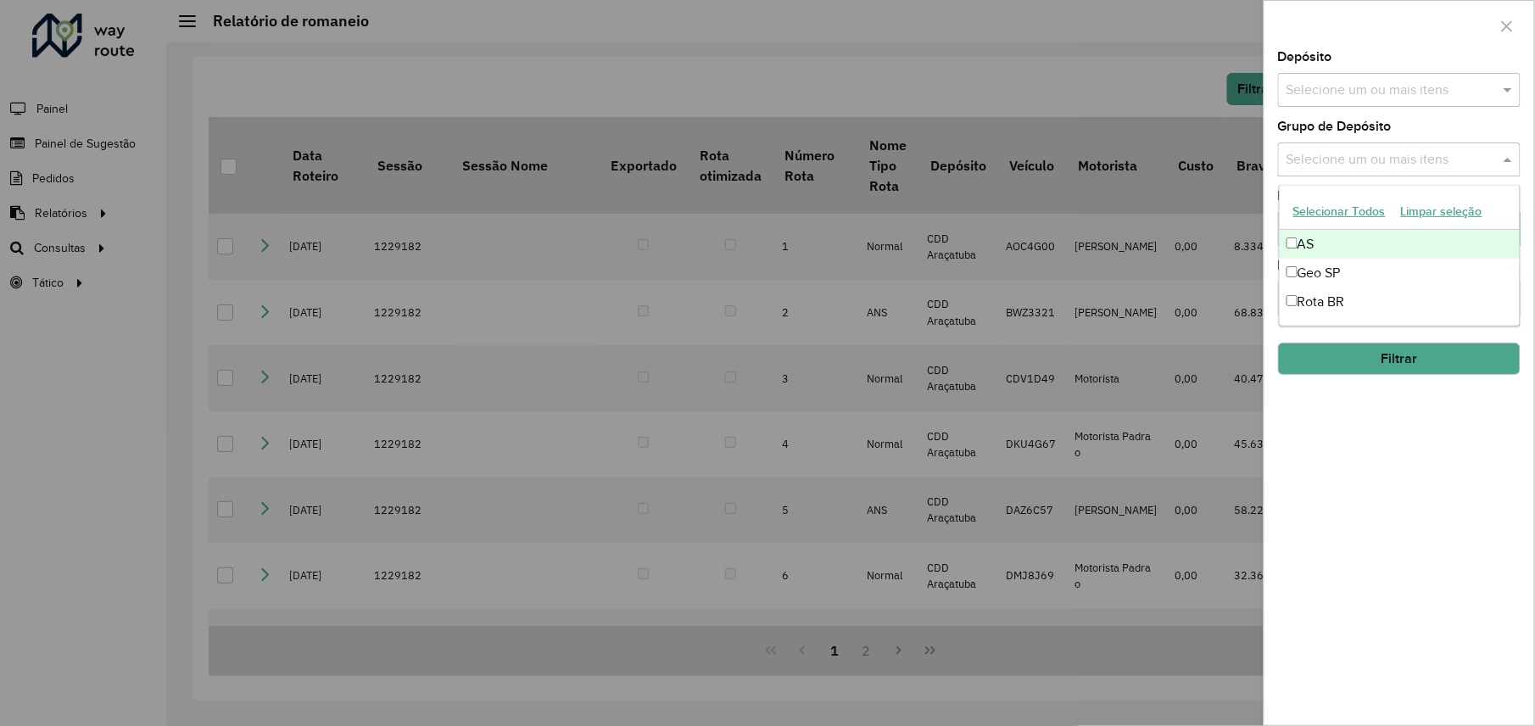
click at [1498, 154] on input "text" at bounding box center [1390, 160] width 217 height 20
click at [1313, 276] on font "Geo SP" at bounding box center [1318, 272] width 43 height 14
click at [1391, 85] on input "text" at bounding box center [1390, 91] width 217 height 20
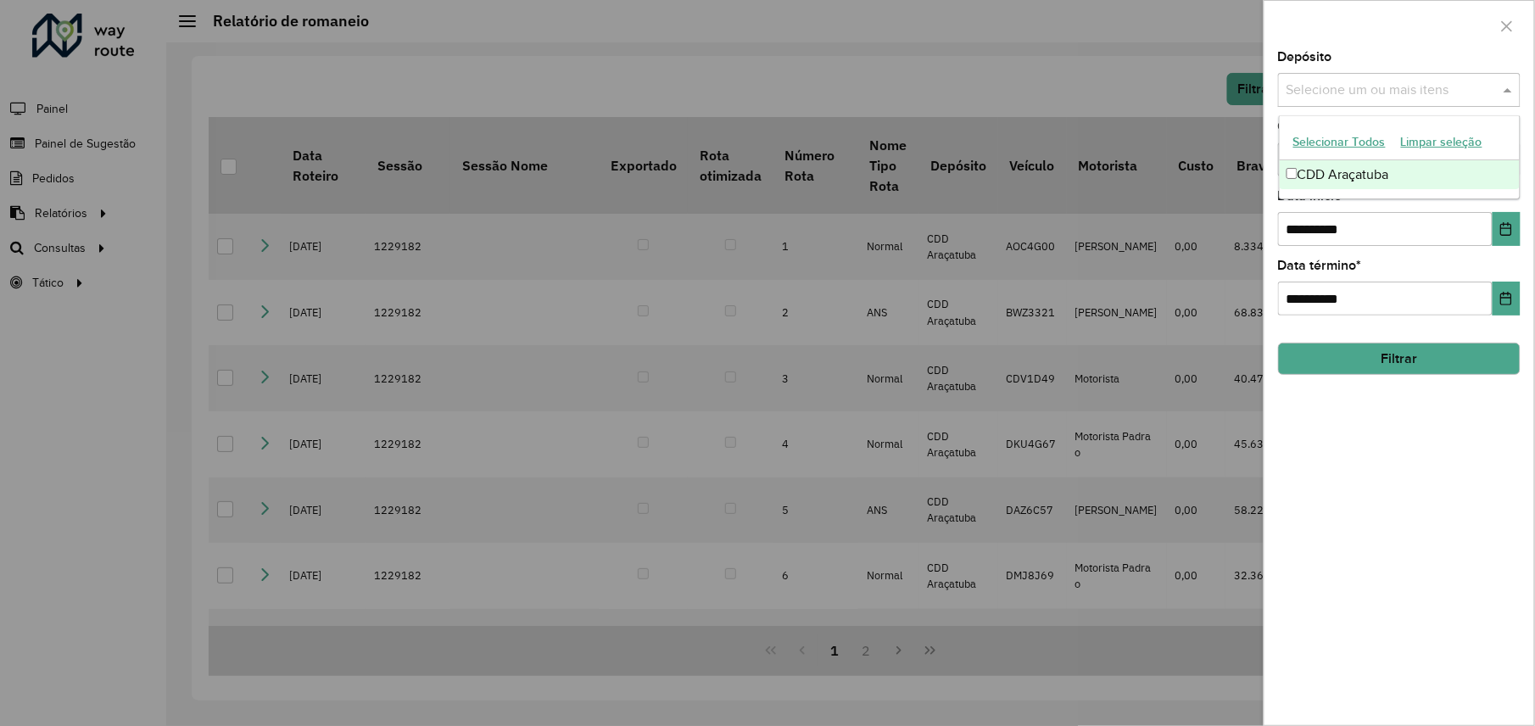
click at [1311, 175] on font "CDD Araçatuba" at bounding box center [1343, 174] width 92 height 14
click at [1368, 366] on button "Filtrar" at bounding box center [1399, 359] width 243 height 32
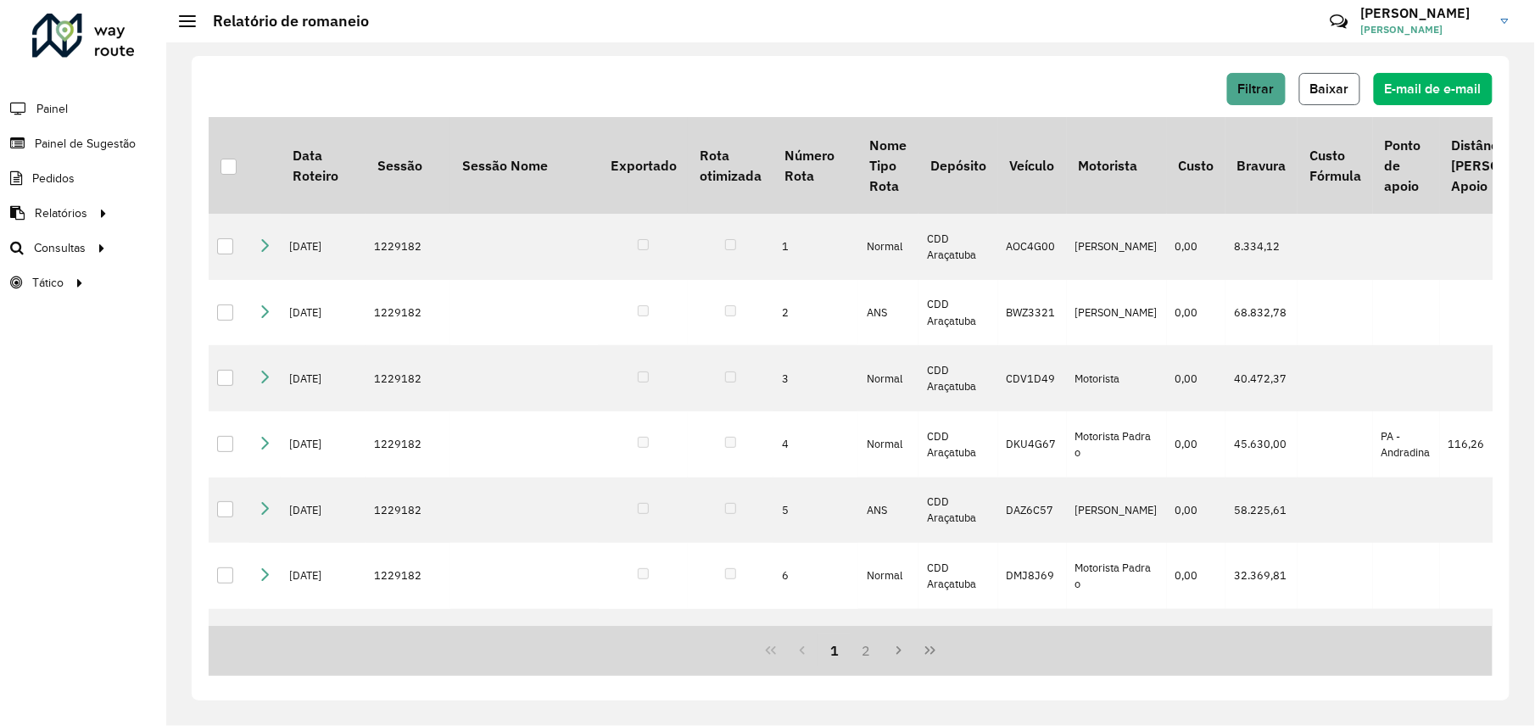
click at [1331, 79] on button "Baixar" at bounding box center [1329, 89] width 61 height 32
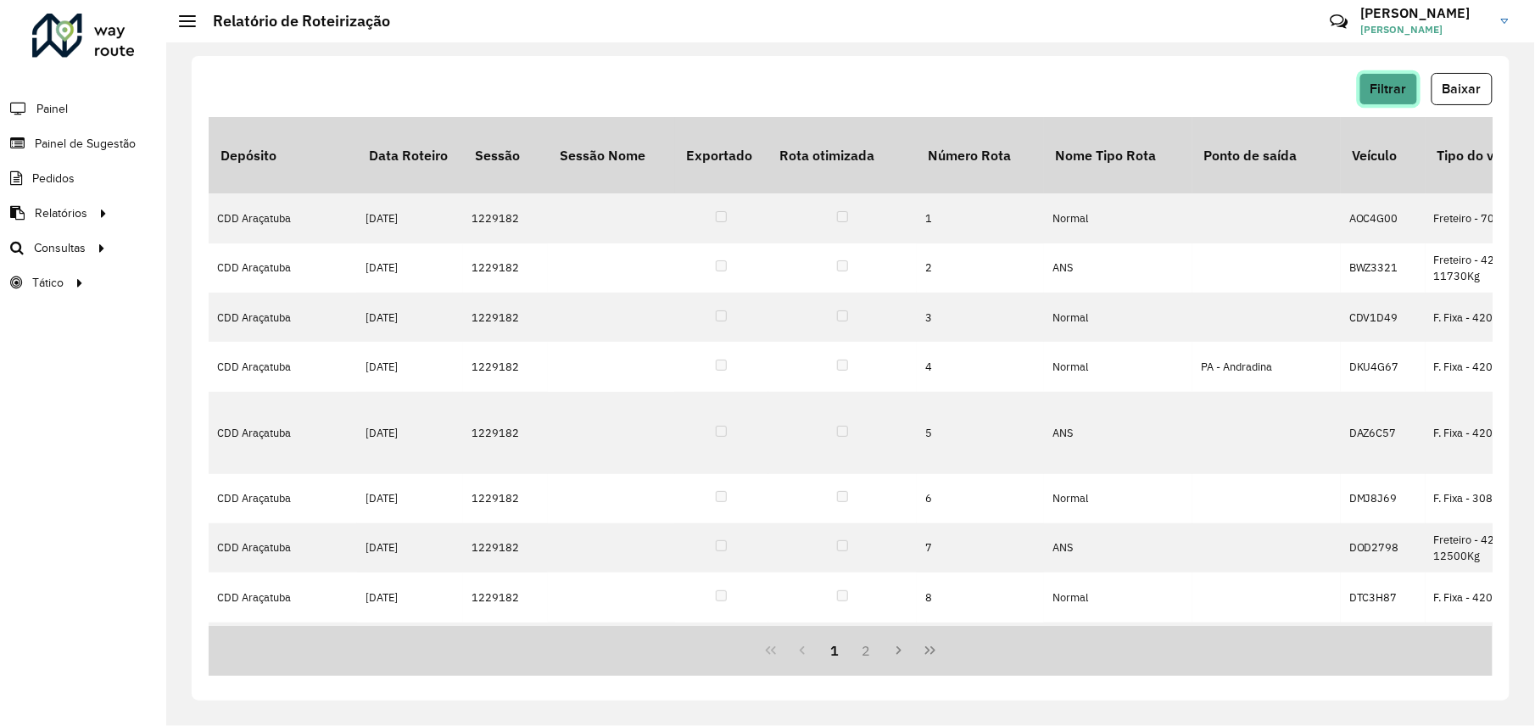
click at [1392, 92] on span "Filtrar" at bounding box center [1388, 88] width 36 height 14
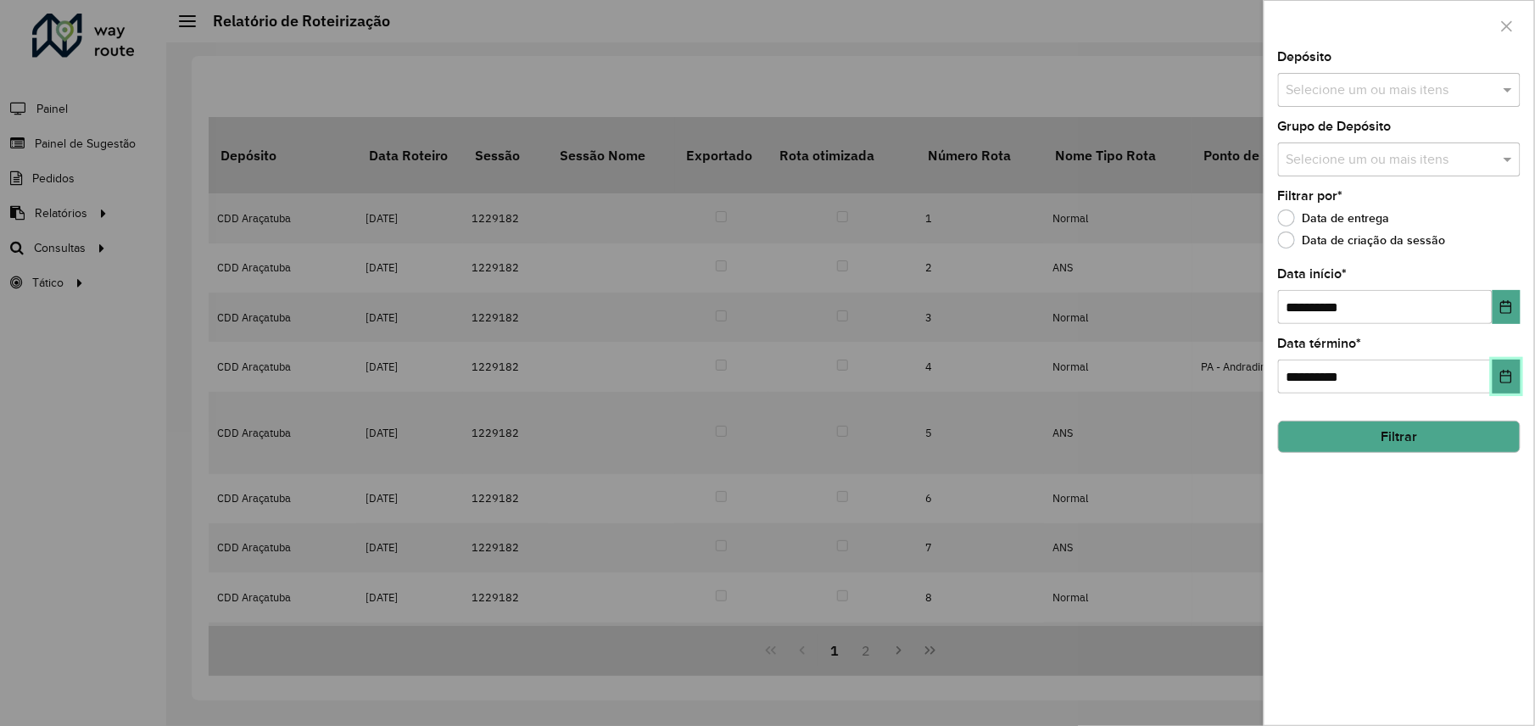
click at [1507, 377] on icon "Escolha a data" at bounding box center [1506, 377] width 14 height 14
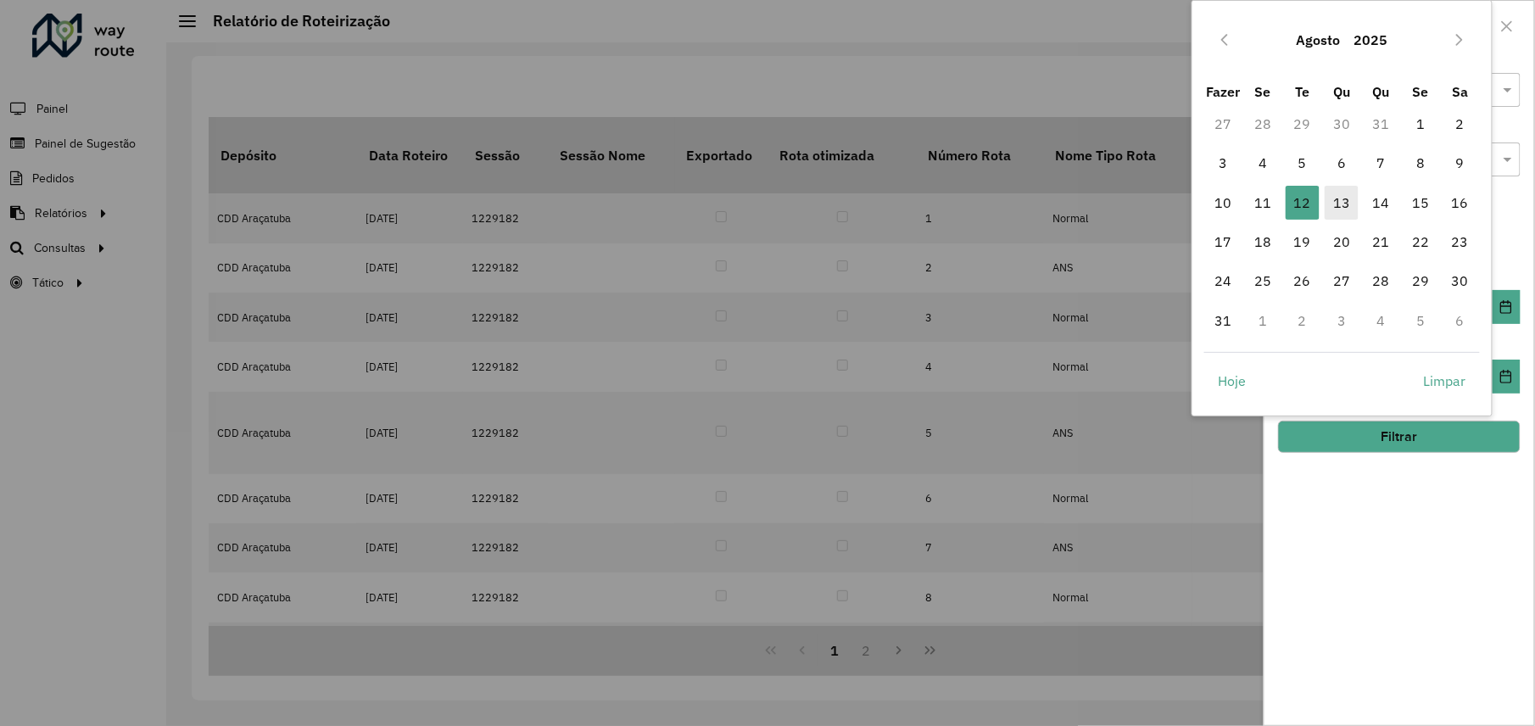
click at [1345, 198] on font "13" at bounding box center [1341, 202] width 17 height 20
type input "**********"
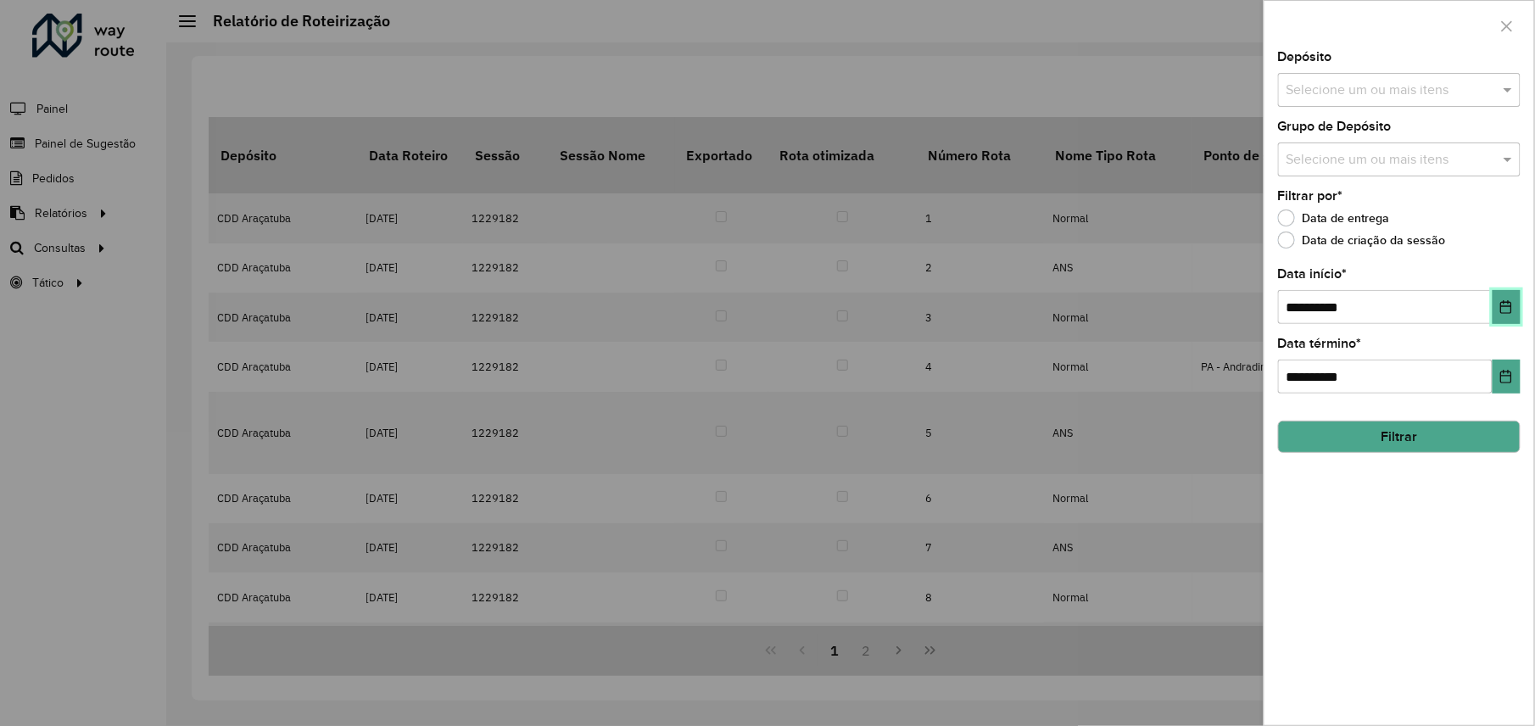
click at [1507, 307] on icon "Escolha a data" at bounding box center [1506, 307] width 14 height 14
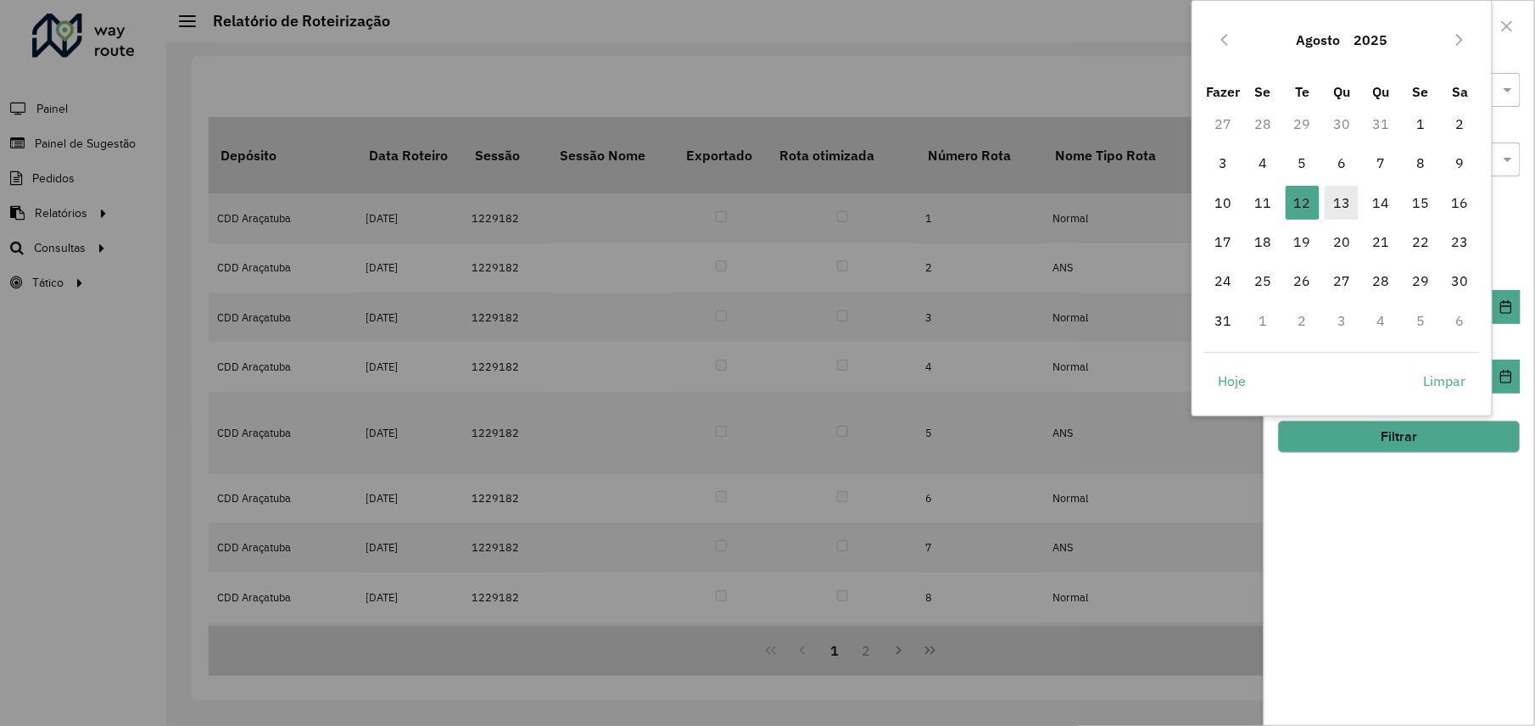
click at [1338, 201] on font "13" at bounding box center [1341, 202] width 17 height 20
type input "**********"
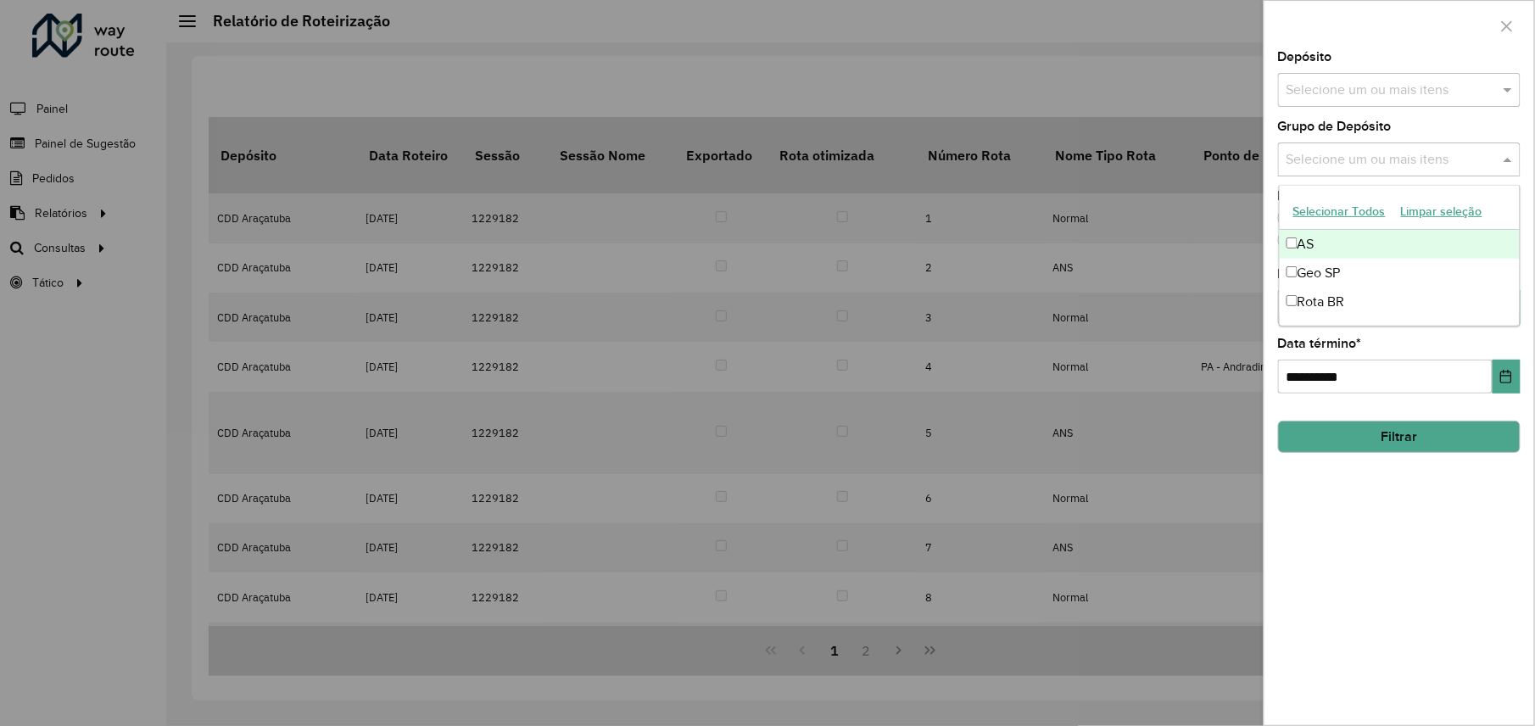
click at [1401, 164] on input "text" at bounding box center [1390, 160] width 217 height 20
click at [1331, 268] on font "Geo SP" at bounding box center [1318, 272] width 43 height 14
click at [1384, 83] on input "text" at bounding box center [1390, 91] width 217 height 20
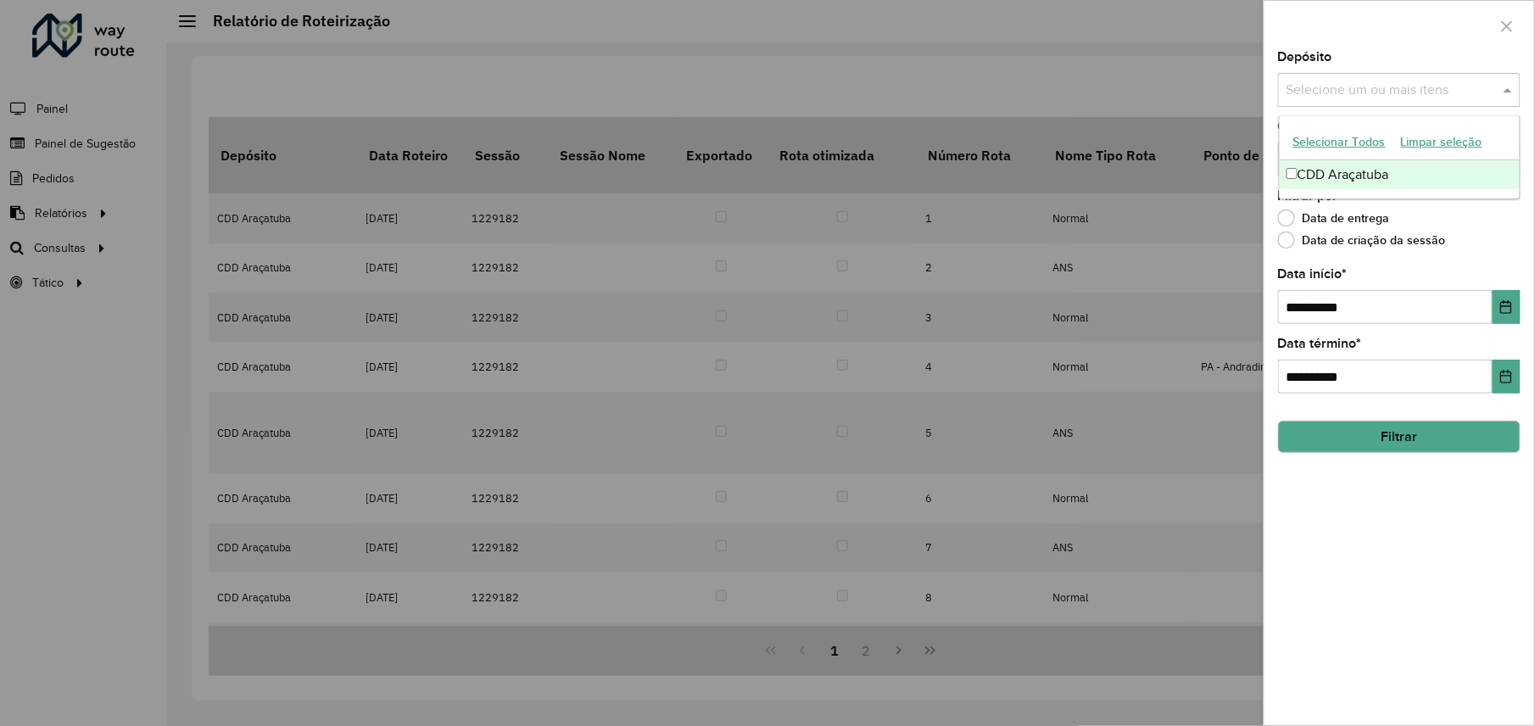
click at [1360, 173] on font "CDD Araçatuba" at bounding box center [1343, 174] width 92 height 14
click at [1409, 441] on button "Filtrar" at bounding box center [1399, 437] width 243 height 32
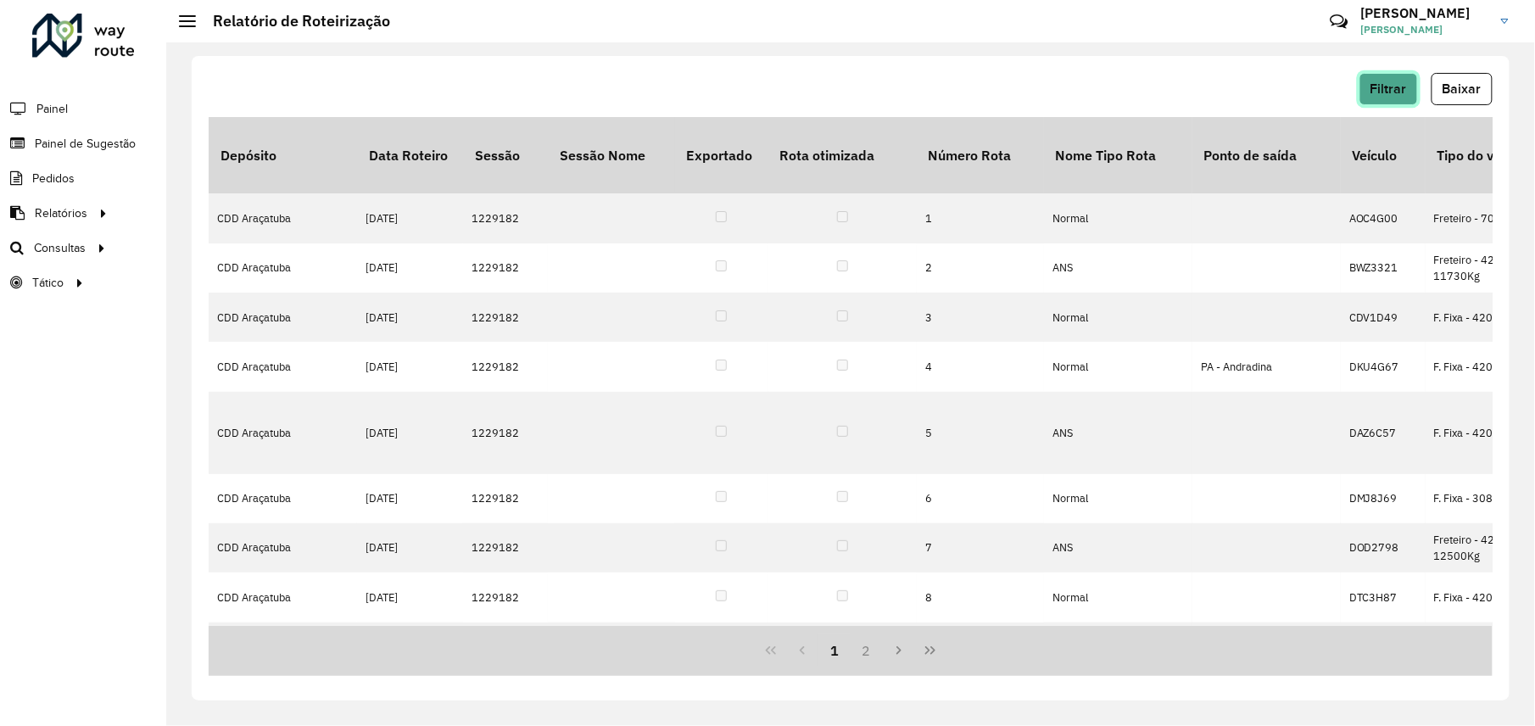
click at [1382, 92] on span "Filtrar" at bounding box center [1388, 88] width 36 height 14
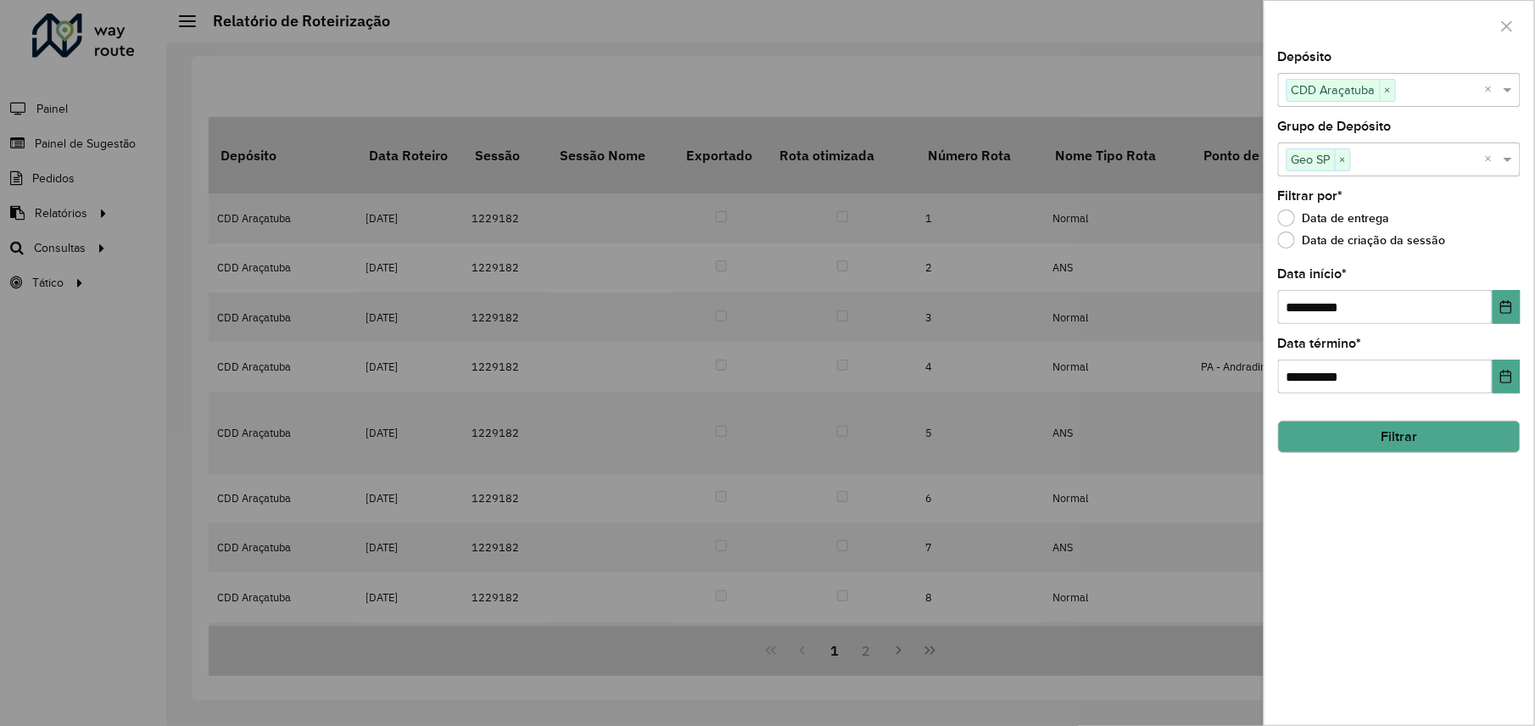
click at [1385, 453] on div "**********" at bounding box center [1399, 388] width 270 height 674
click at [1381, 507] on div "**********" at bounding box center [1399, 388] width 270 height 674
click at [1167, 114] on div at bounding box center [767, 363] width 1535 height 726
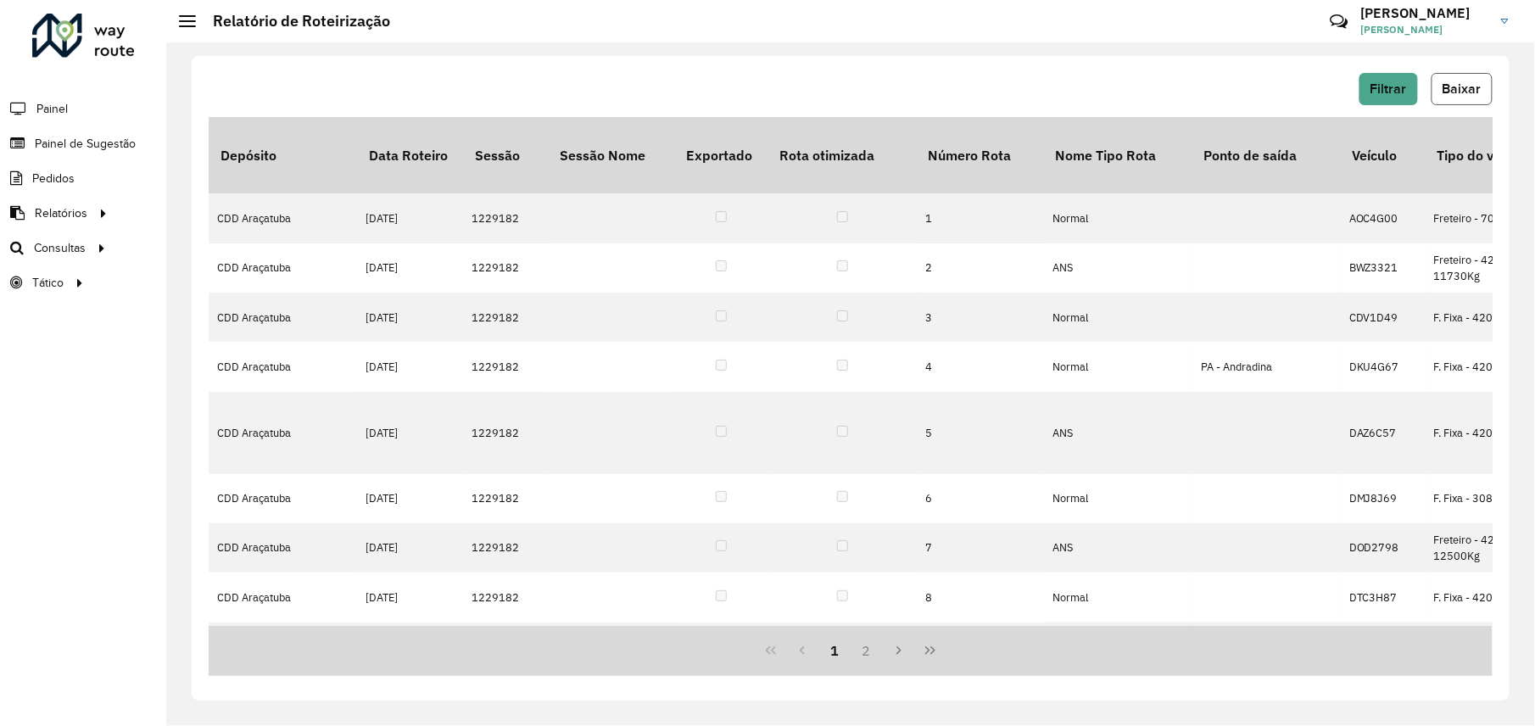
click at [1453, 89] on span "Baixar" at bounding box center [1461, 88] width 39 height 14
